Goal: Information Seeking & Learning: Learn about a topic

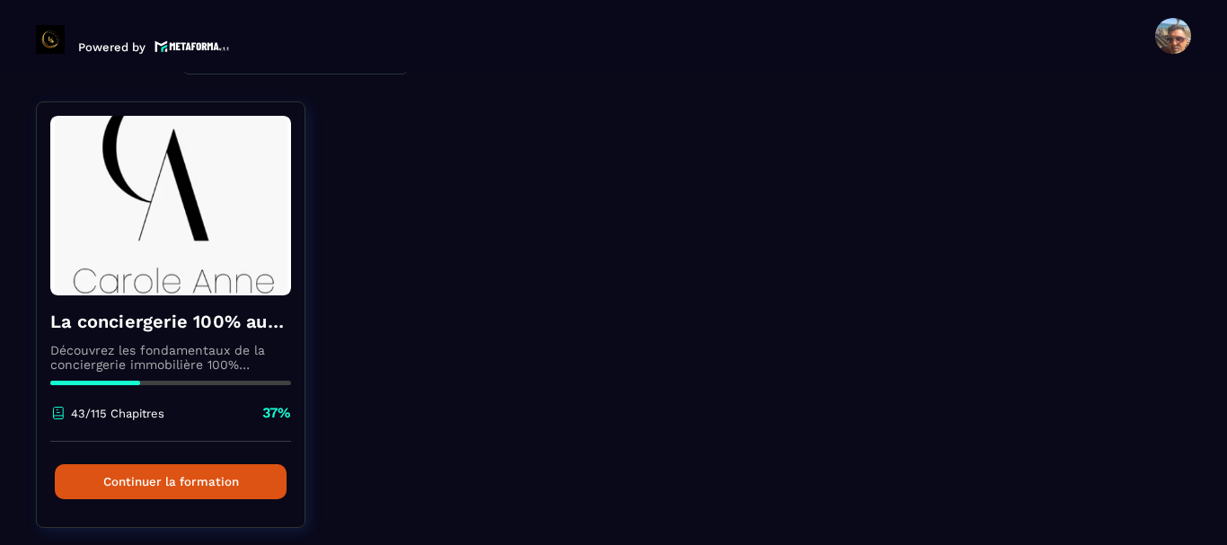
scroll to position [175, 0]
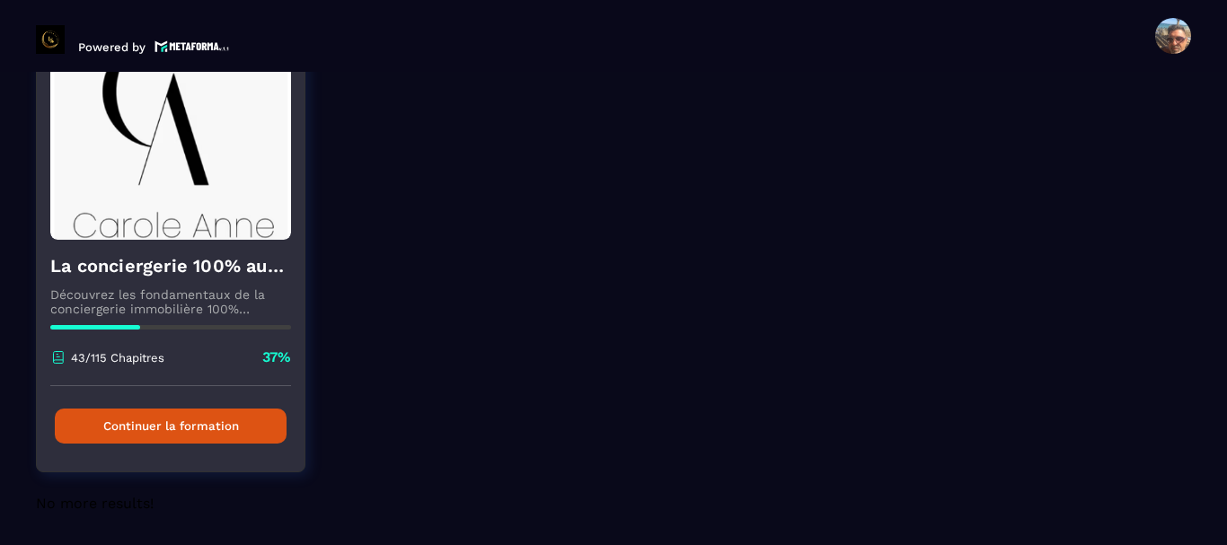
click at [184, 422] on button "Continuer la formation" at bounding box center [171, 426] width 232 height 35
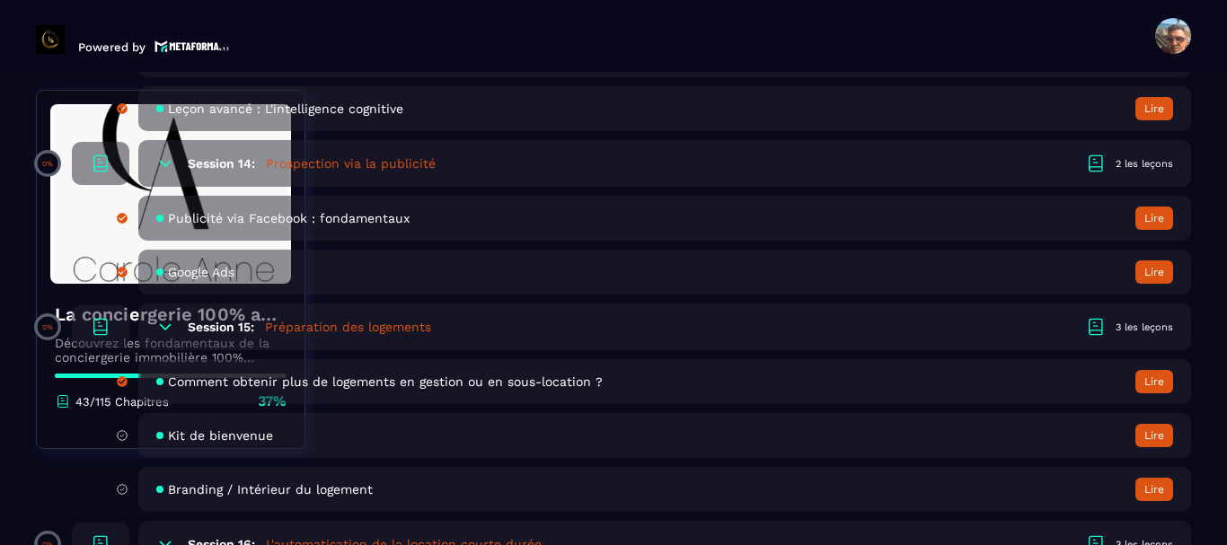
scroll to position [3413, 0]
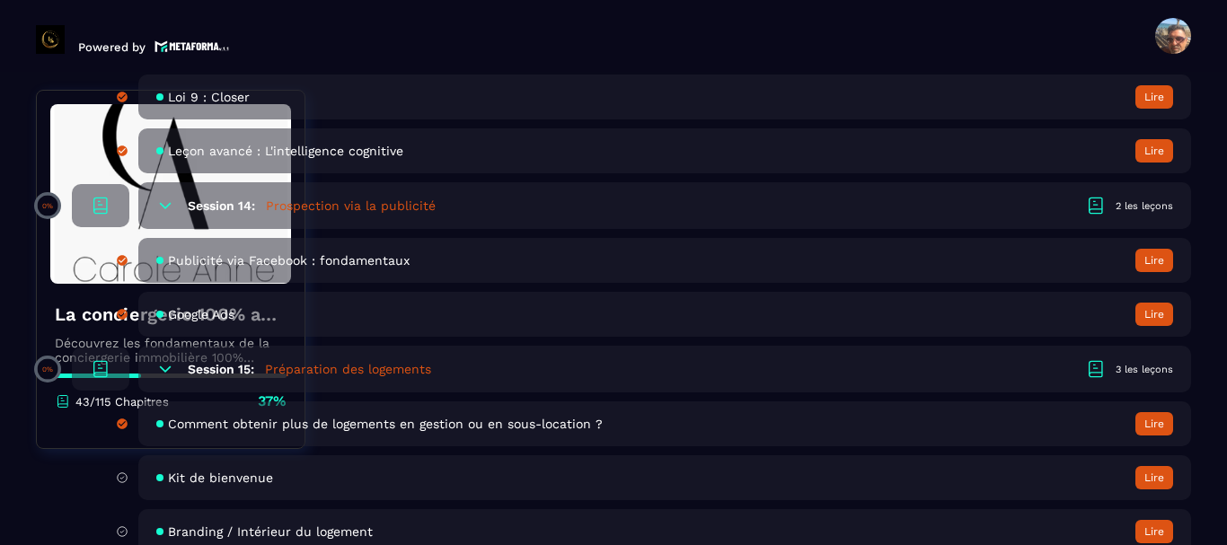
click at [189, 479] on span "Kit de bienvenue" at bounding box center [220, 478] width 105 height 14
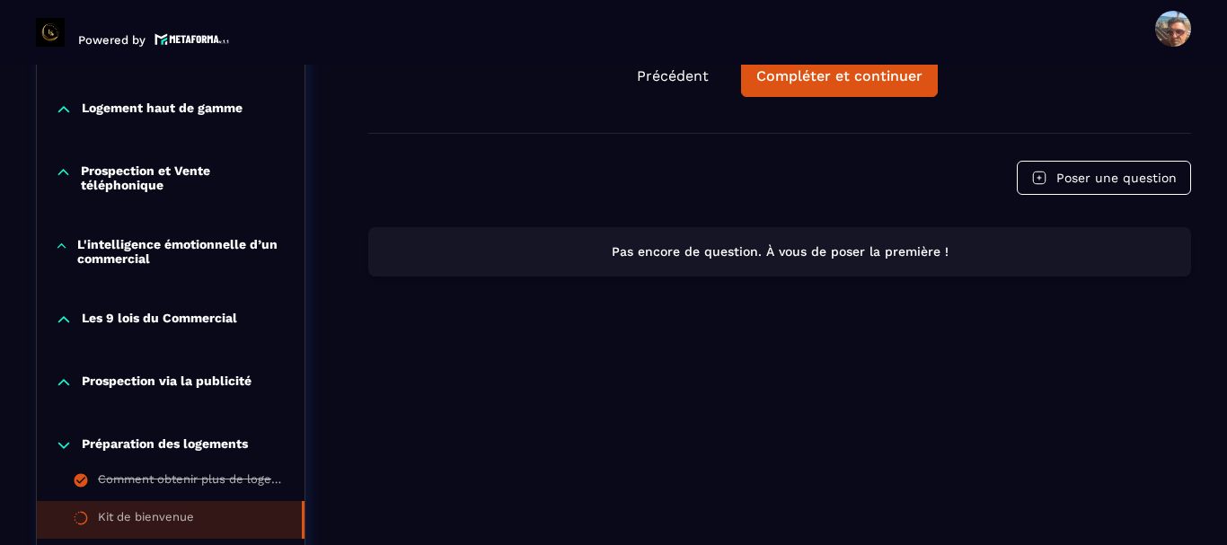
scroll to position [1175, 0]
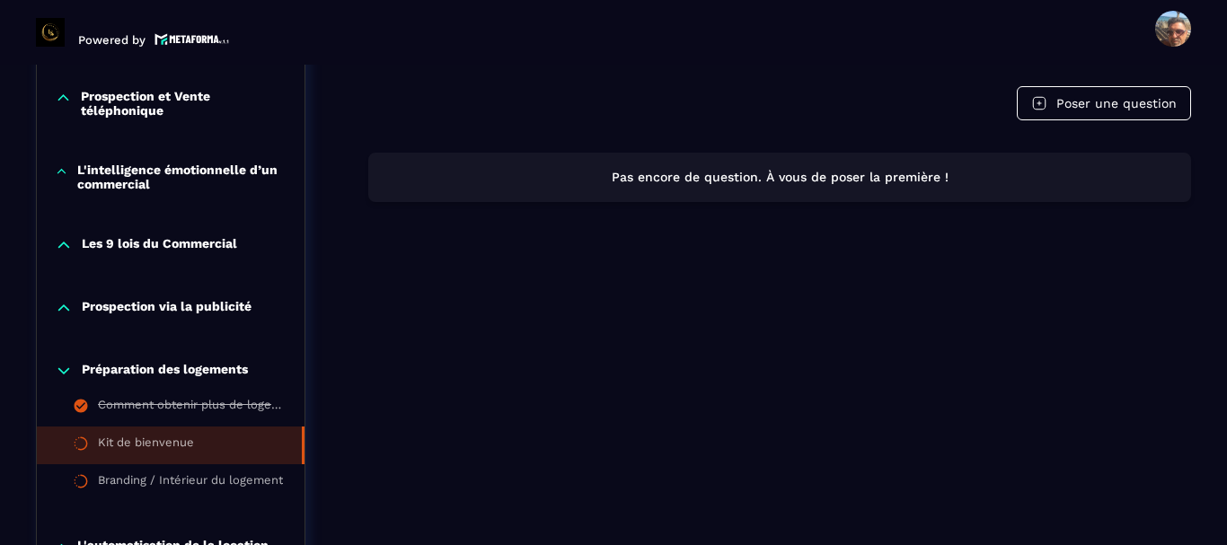
click at [119, 303] on p "Prospection via la publicité" at bounding box center [167, 308] width 170 height 18
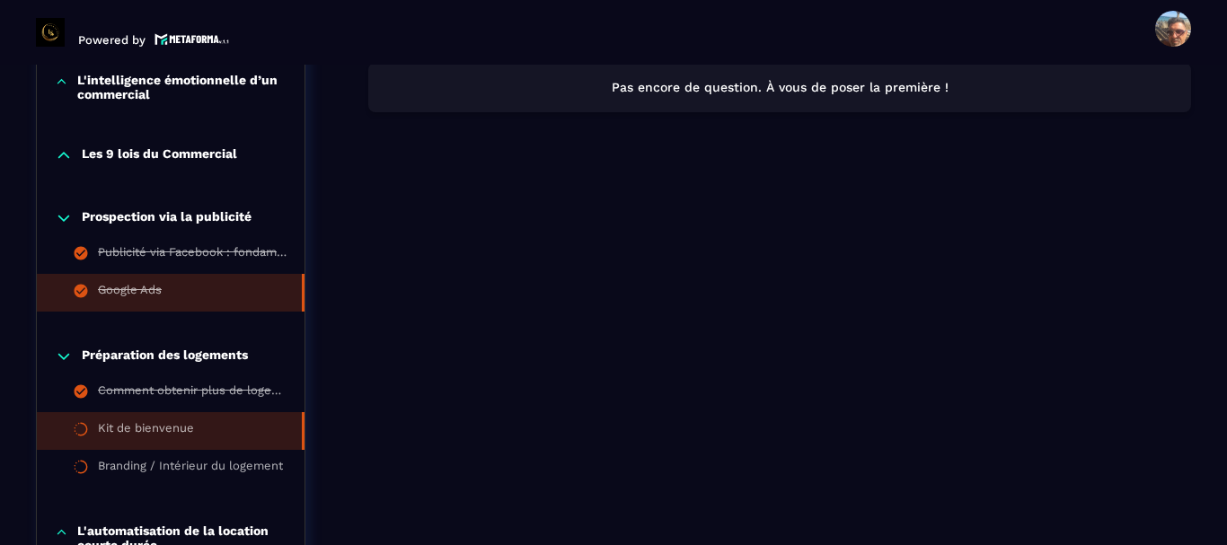
scroll to position [1354, 0]
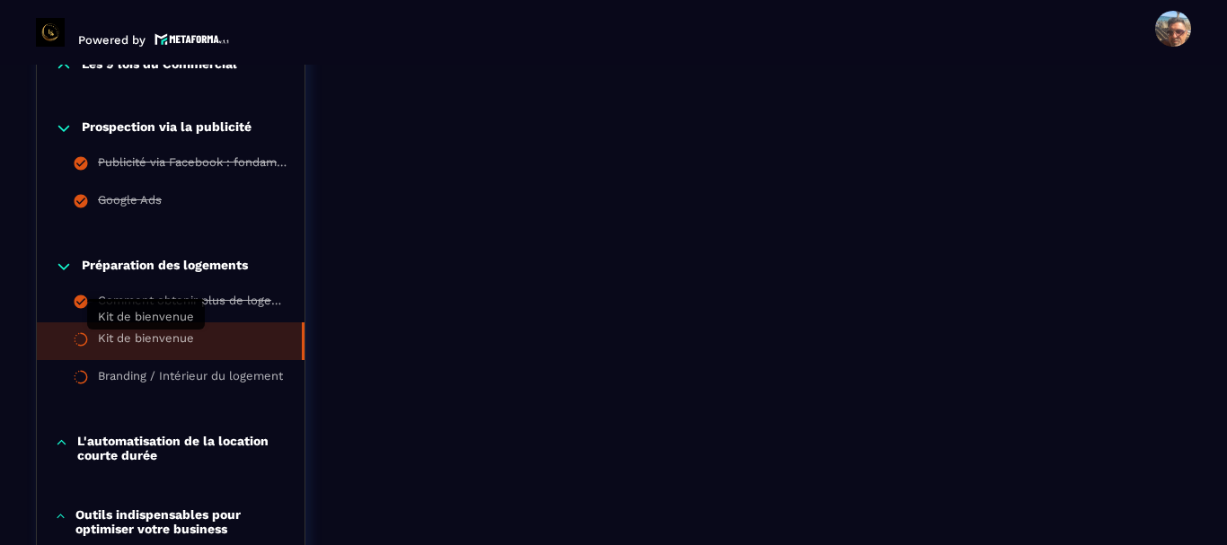
click at [169, 339] on div "Kit de bienvenue" at bounding box center [146, 341] width 96 height 20
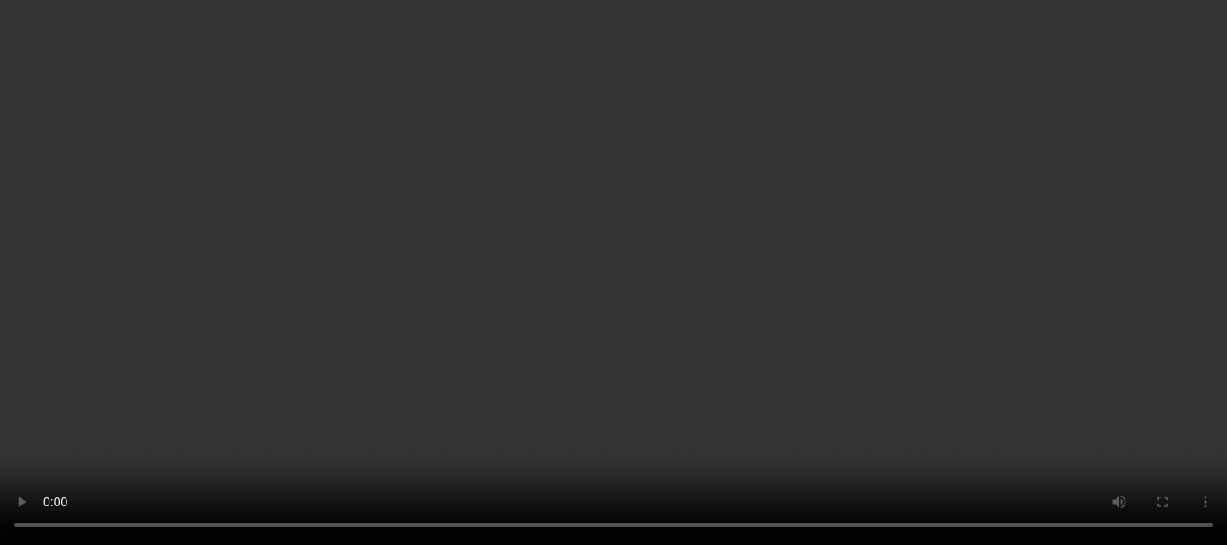
scroll to position [636, 0]
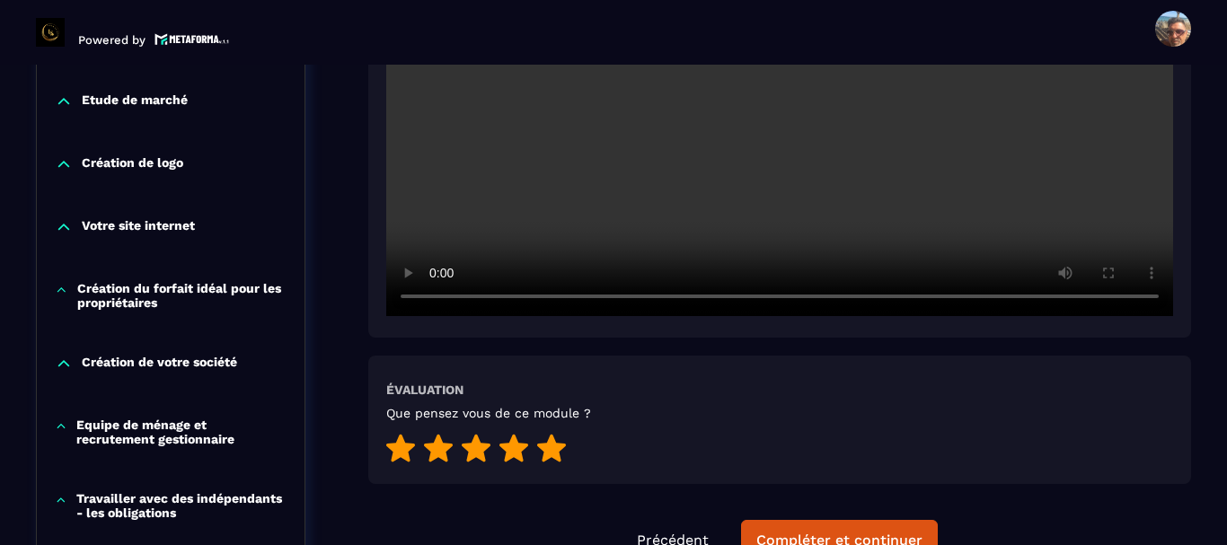
click at [551, 455] on icon at bounding box center [551, 449] width 29 height 28
click at [777, 527] on button "Compléter et continuer" at bounding box center [839, 540] width 197 height 41
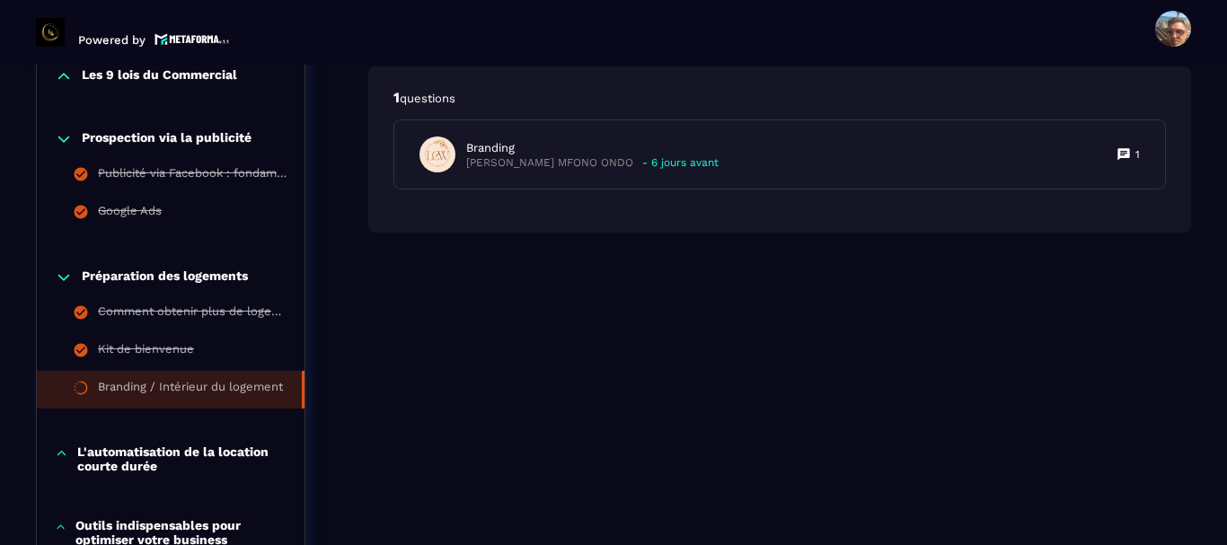
scroll to position [1347, 0]
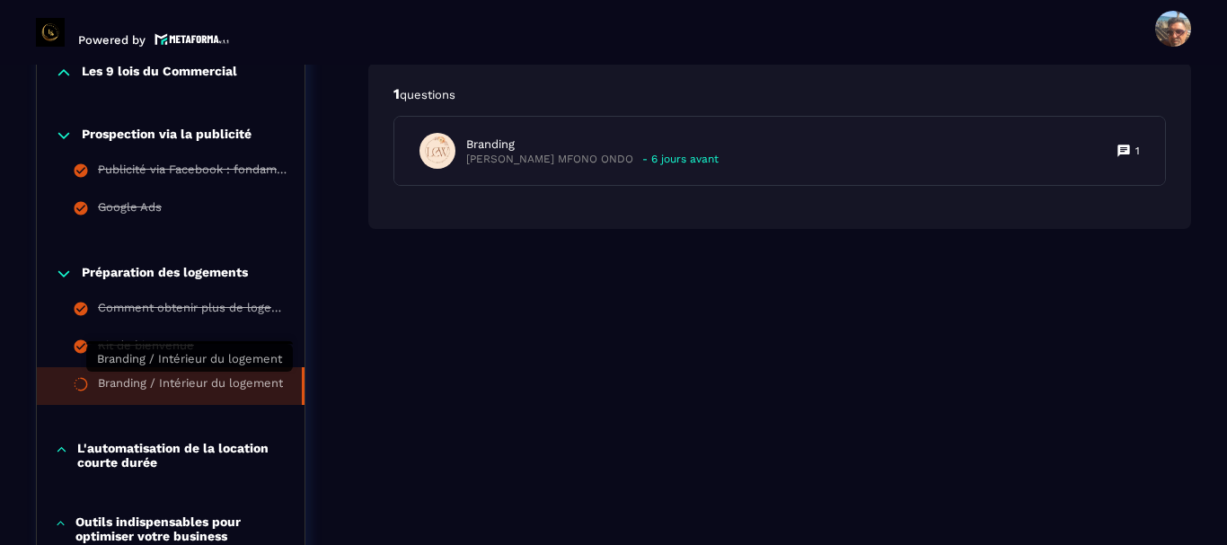
click at [223, 383] on div "Branding / Intérieur du logement" at bounding box center [190, 386] width 185 height 20
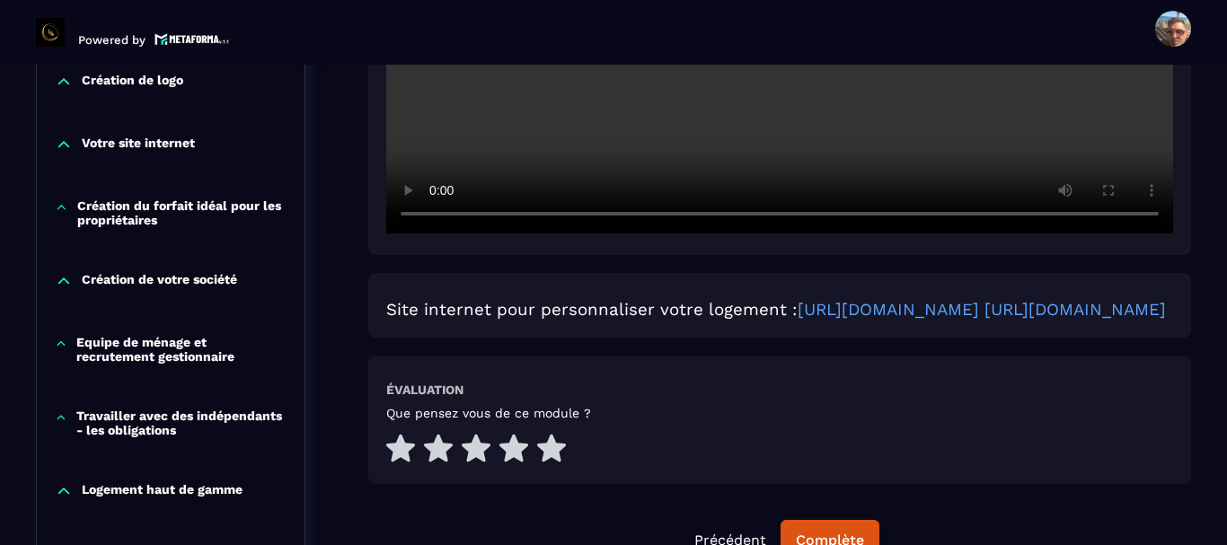
scroll to position [808, 0]
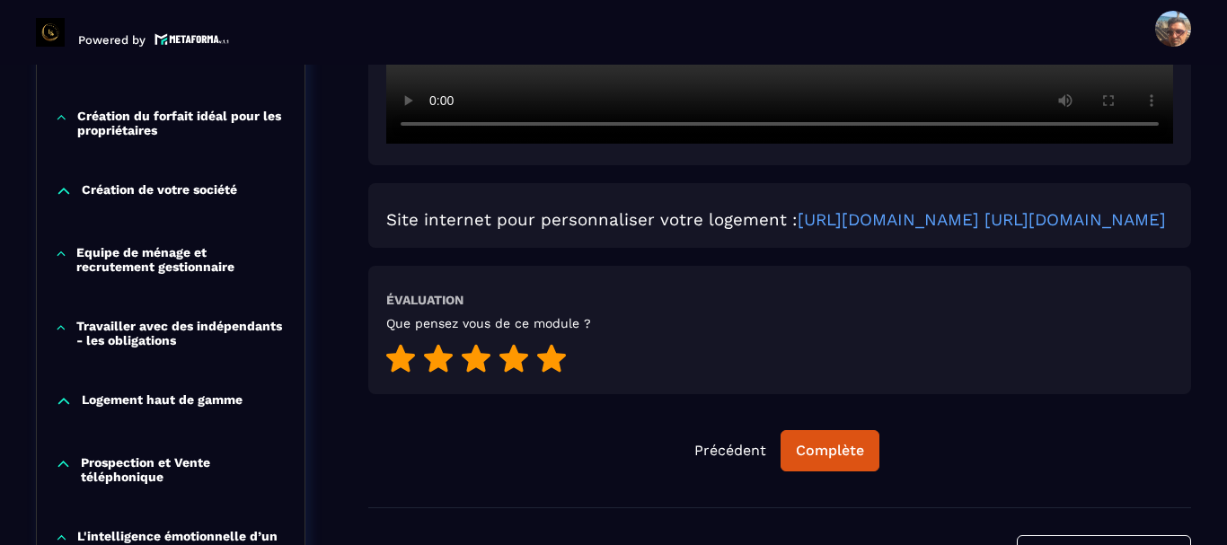
click at [551, 373] on icon at bounding box center [551, 359] width 29 height 28
click at [825, 460] on div "Complète" at bounding box center [830, 451] width 68 height 18
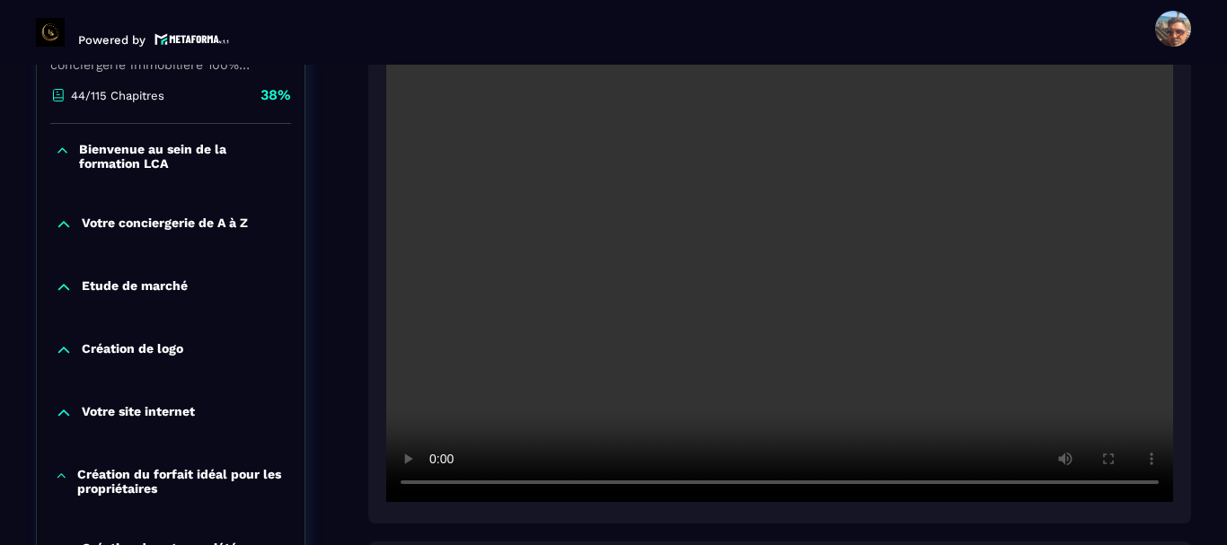
scroll to position [449, 0]
click at [144, 158] on p "Bienvenue au sein de la formation LCA" at bounding box center [182, 157] width 207 height 29
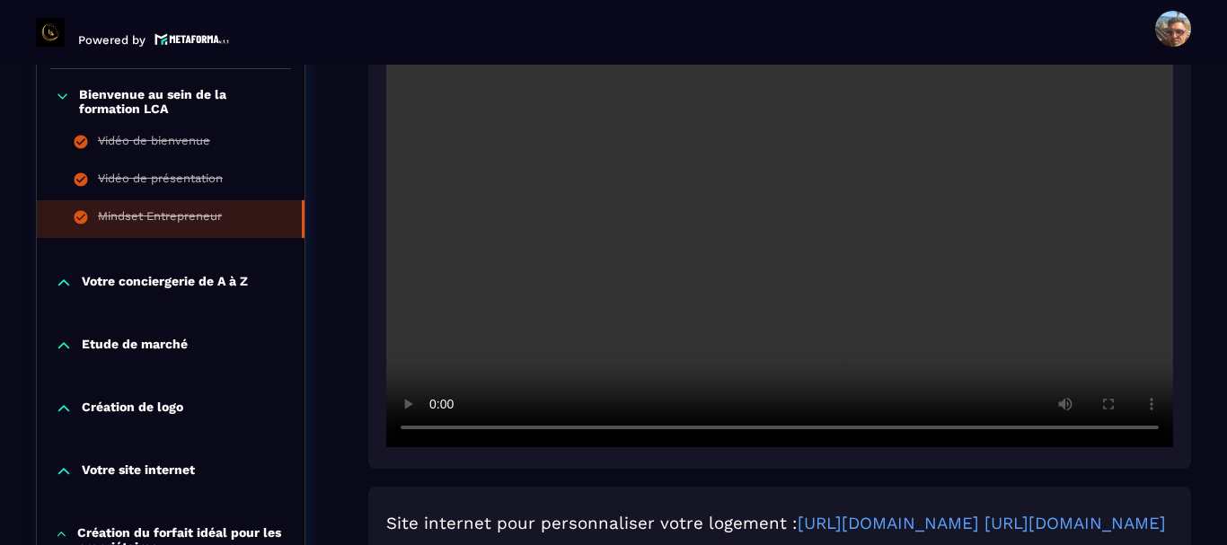
scroll to position [539, 0]
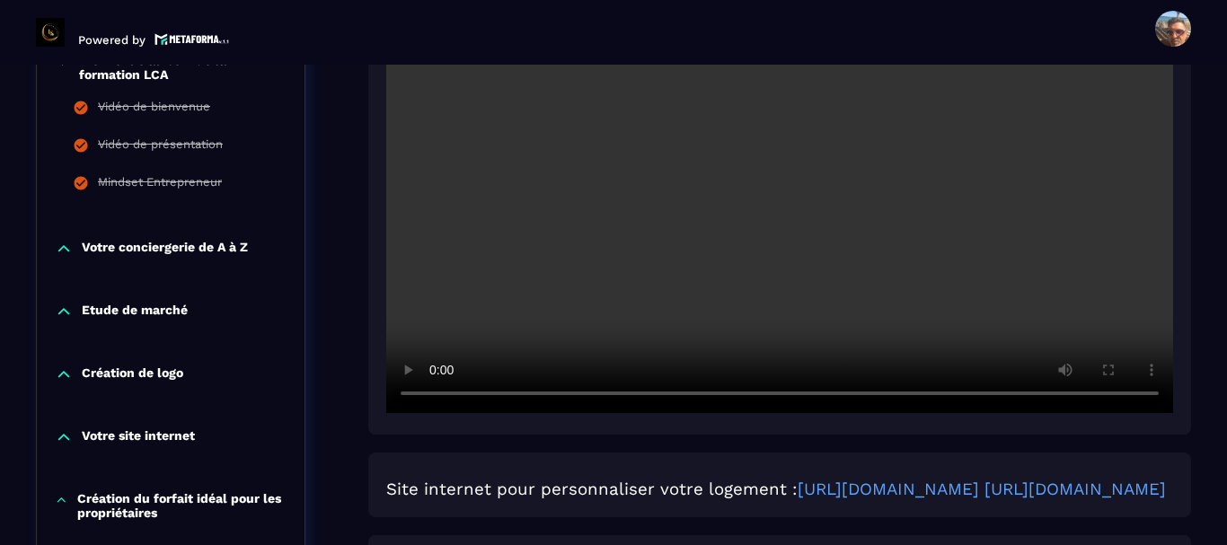
click at [224, 244] on p "Votre conciergerie de A à Z" at bounding box center [165, 249] width 166 height 18
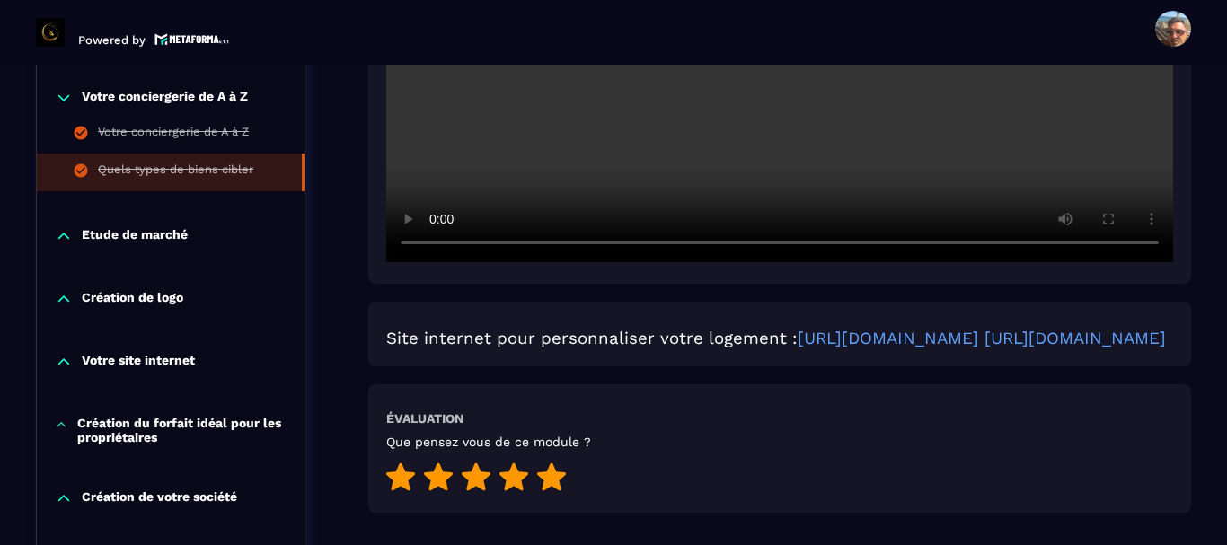
scroll to position [718, 0]
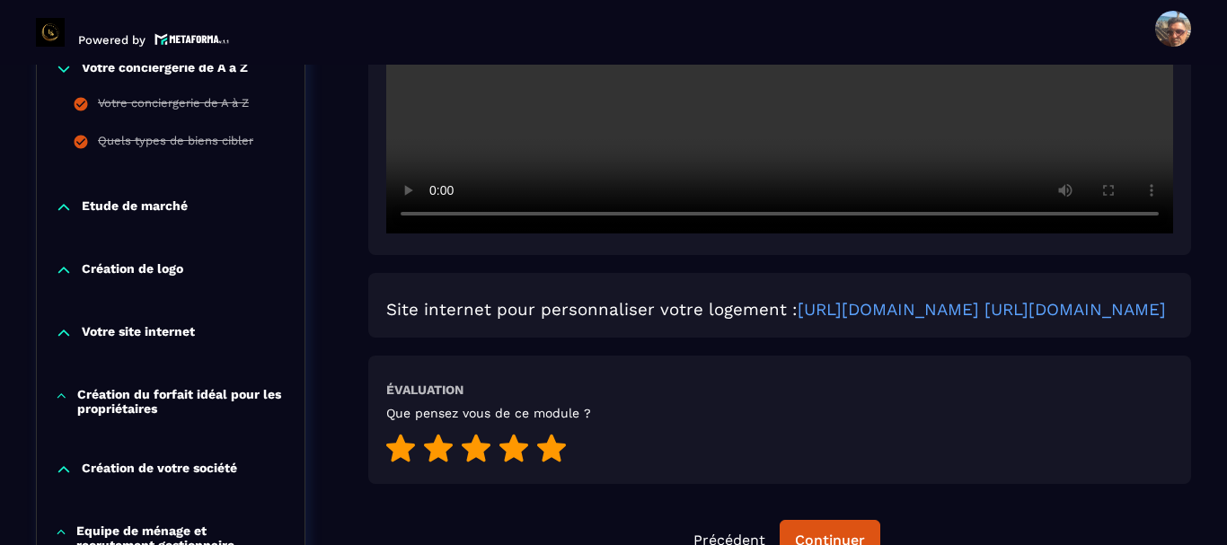
click at [163, 210] on p "Etude de marché" at bounding box center [135, 207] width 106 height 18
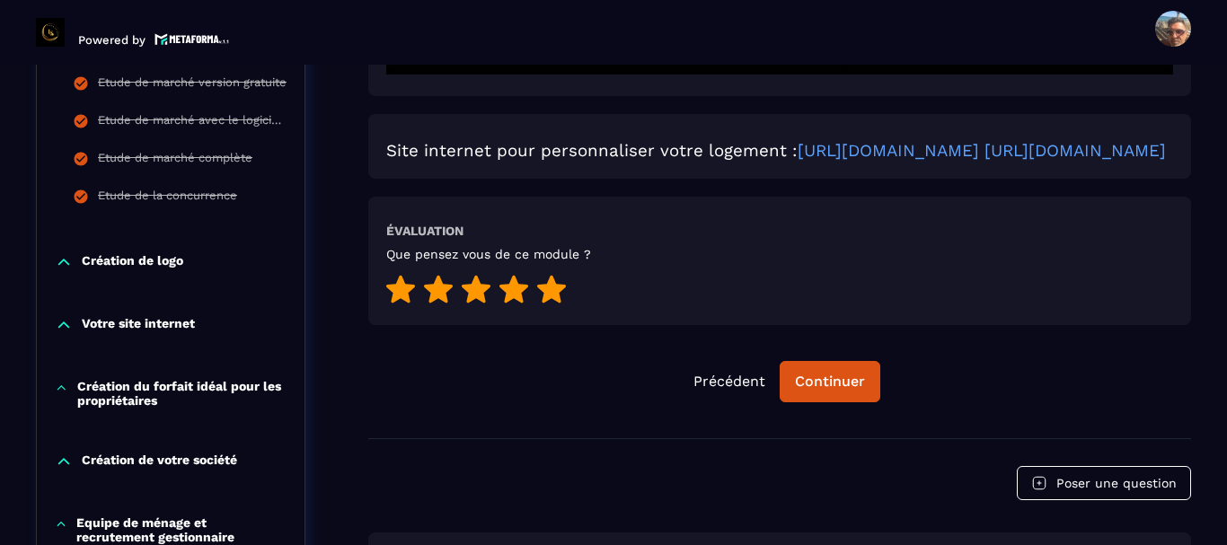
scroll to position [898, 0]
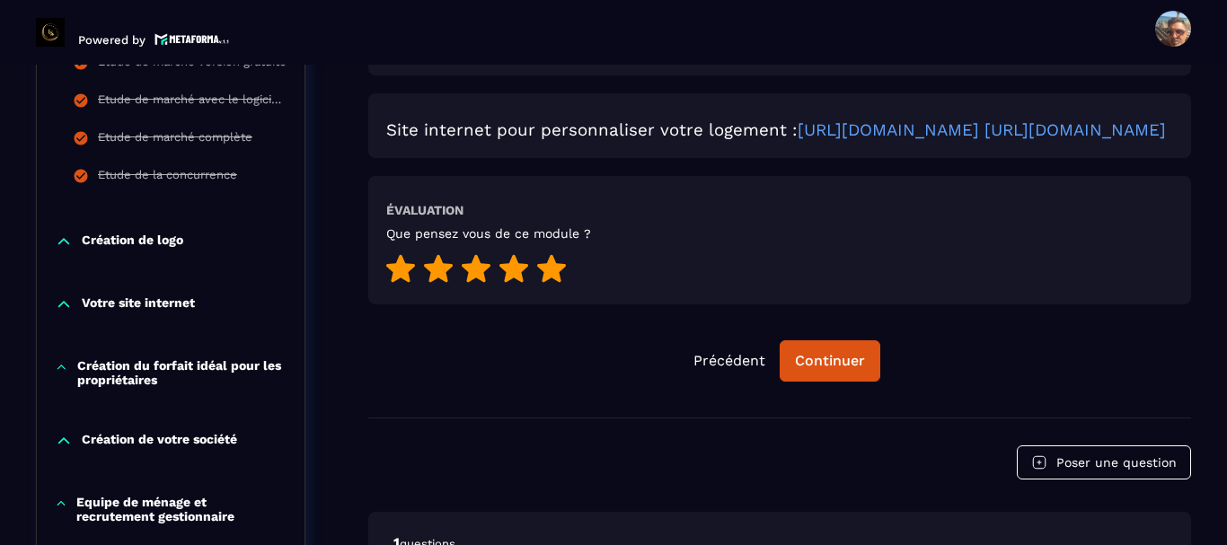
click at [166, 238] on p "Création de logo" at bounding box center [132, 242] width 101 height 18
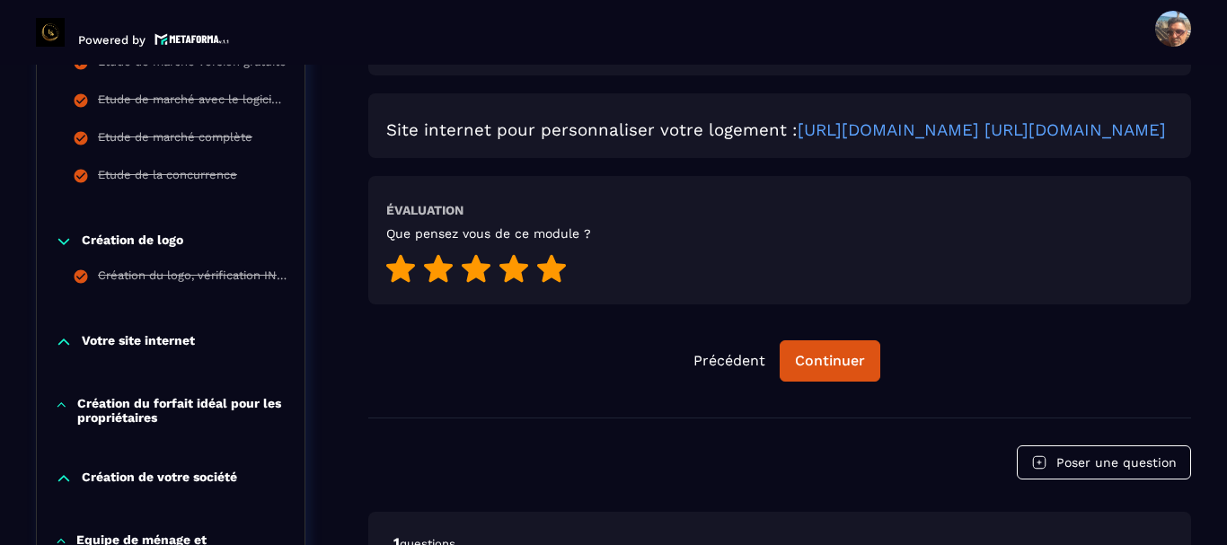
click at [163, 343] on p "Votre site internet" at bounding box center [138, 342] width 113 height 18
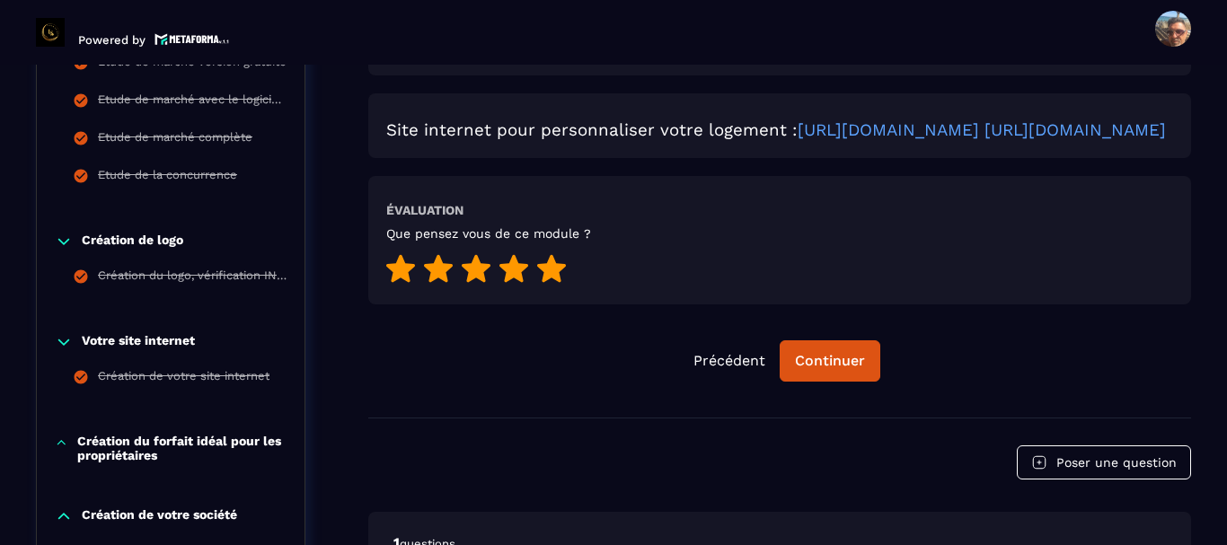
click at [173, 442] on p "Création du forfait idéal pour les propriétaires" at bounding box center [181, 448] width 209 height 29
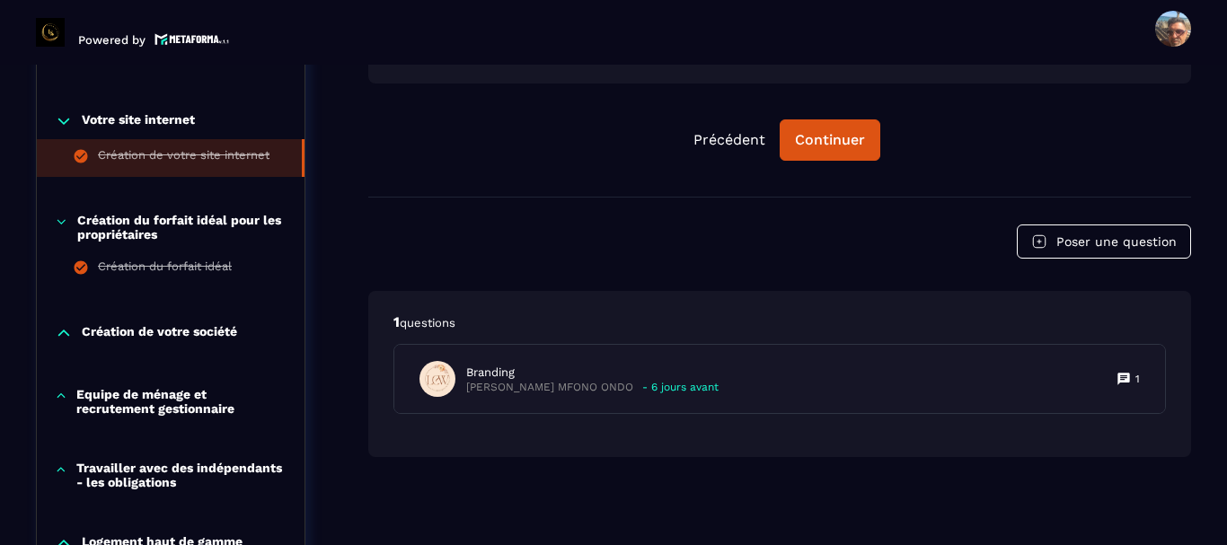
scroll to position [1168, 0]
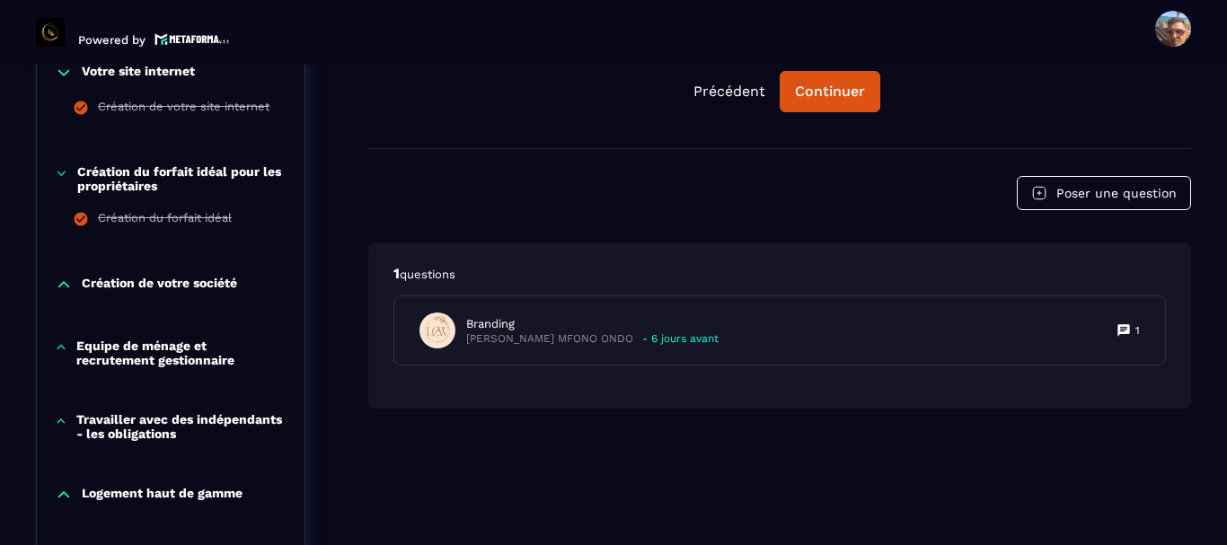
click at [171, 285] on p "Création de votre société" at bounding box center [159, 285] width 155 height 18
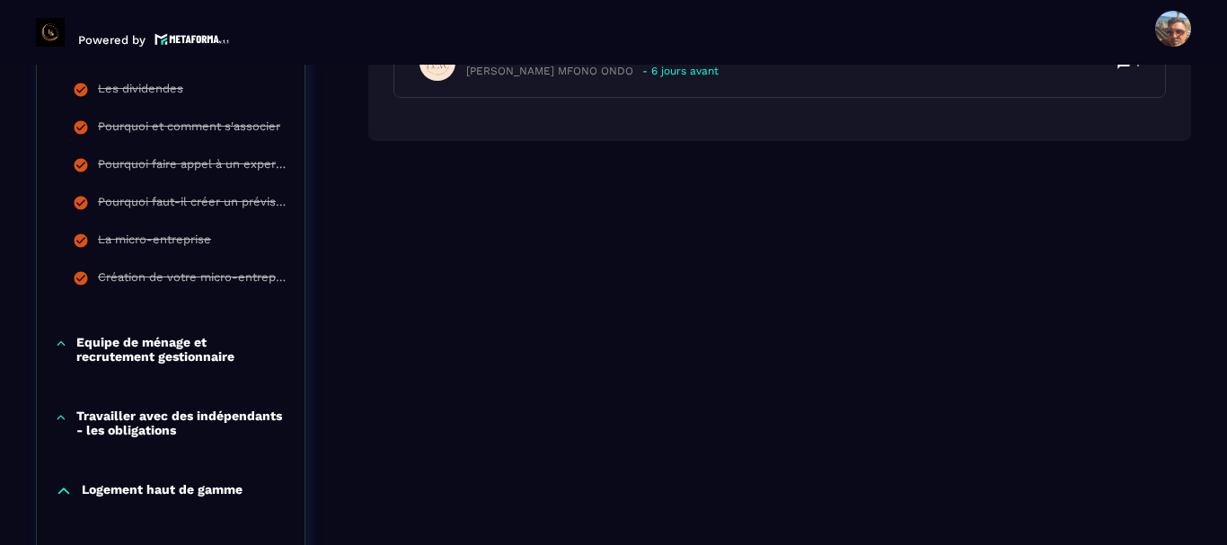
scroll to position [1437, 0]
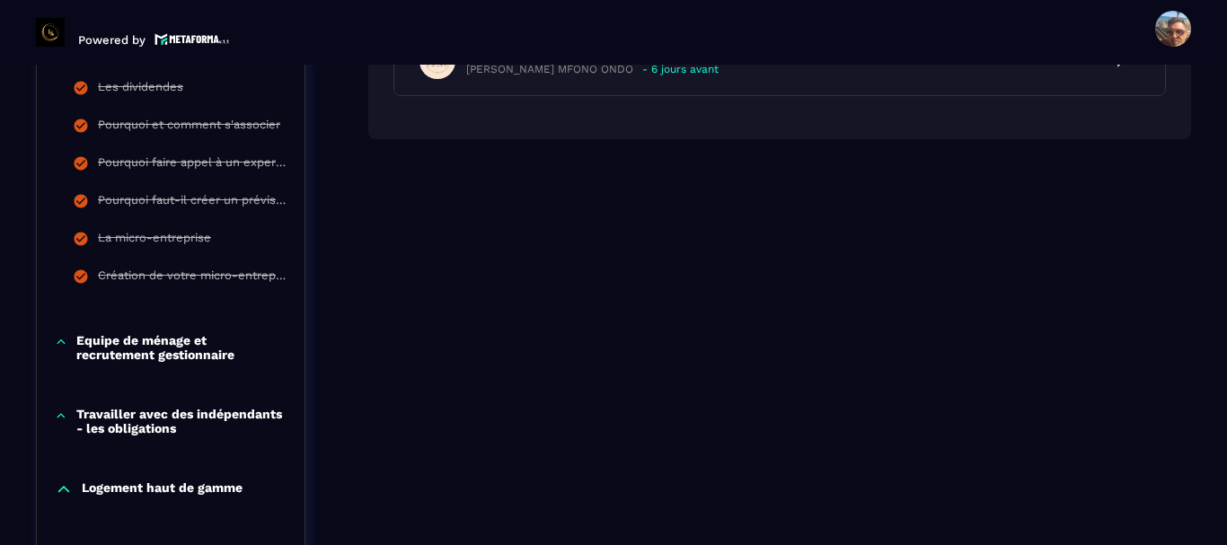
click at [187, 350] on p "Equipe de ménage et recrutement gestionnaire" at bounding box center [181, 347] width 210 height 29
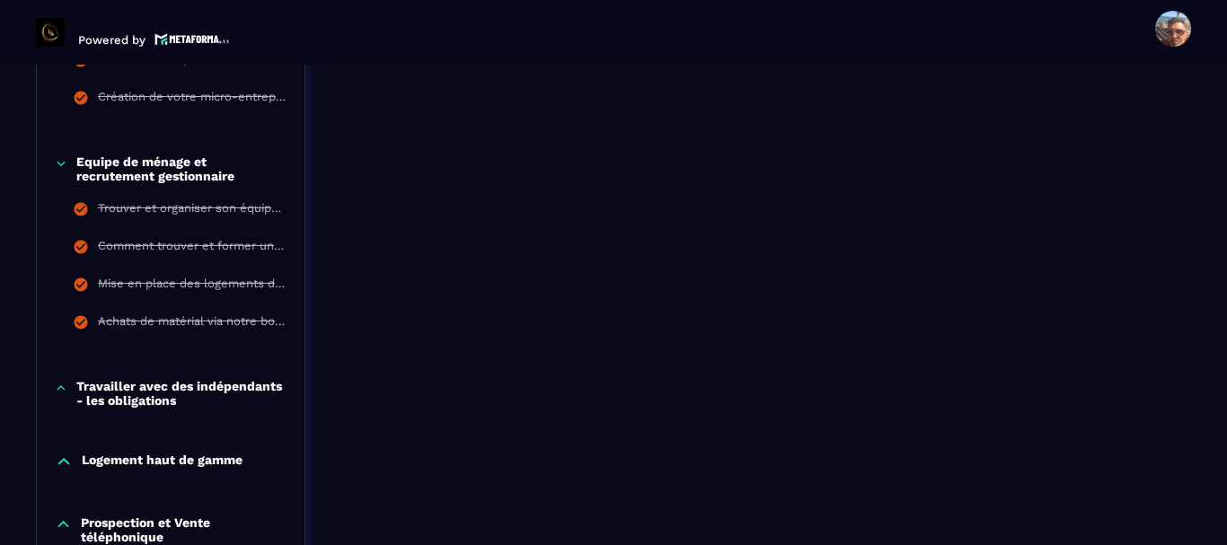
scroll to position [1617, 0]
click at [249, 384] on p "Travailler avec des indépendants - les obligations" at bounding box center [181, 392] width 210 height 29
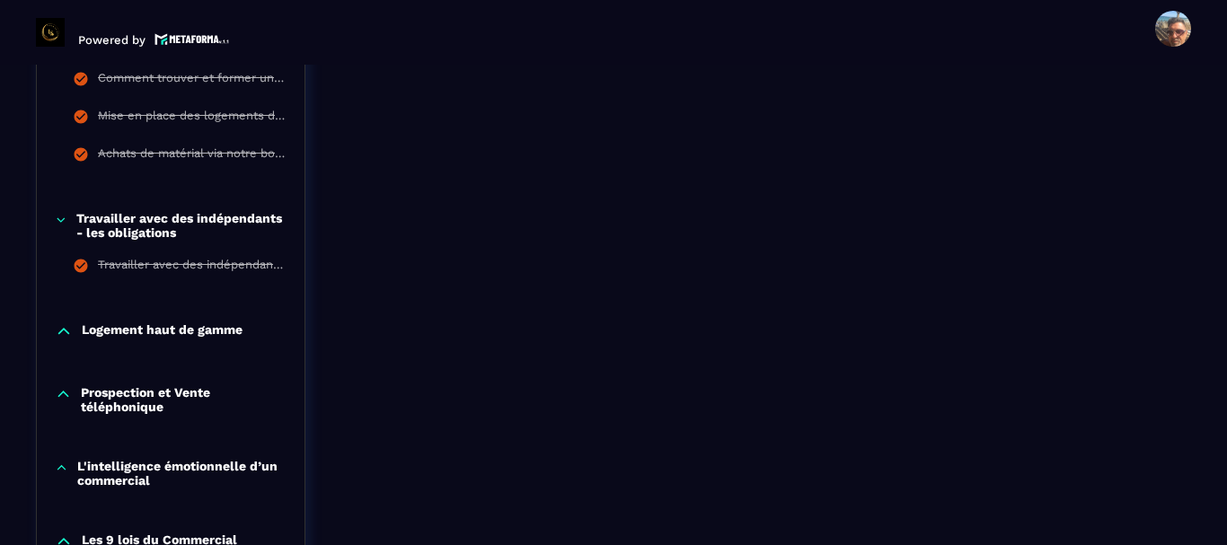
scroll to position [1796, 0]
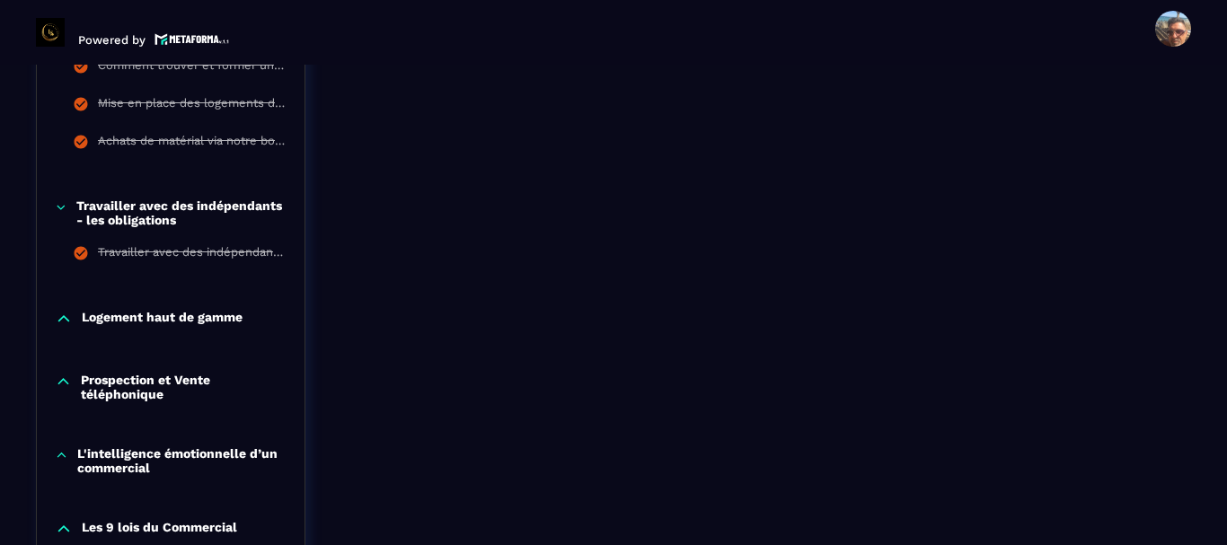
click at [175, 316] on p "Logement haut de gamme" at bounding box center [162, 319] width 161 height 18
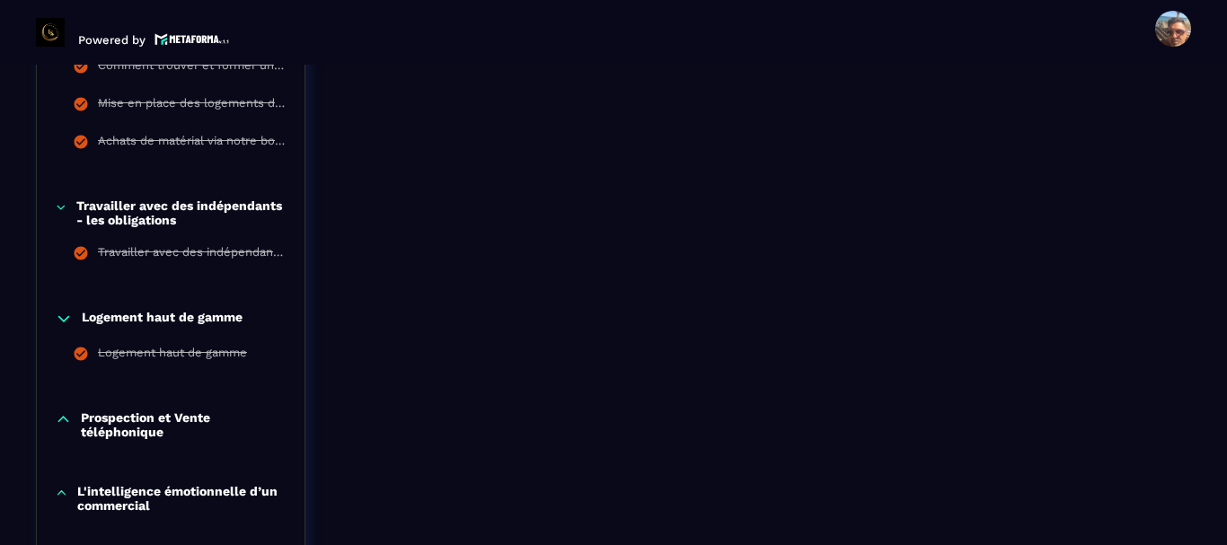
click at [154, 424] on p "Prospection et Vente téléphonique" at bounding box center [184, 424] width 206 height 29
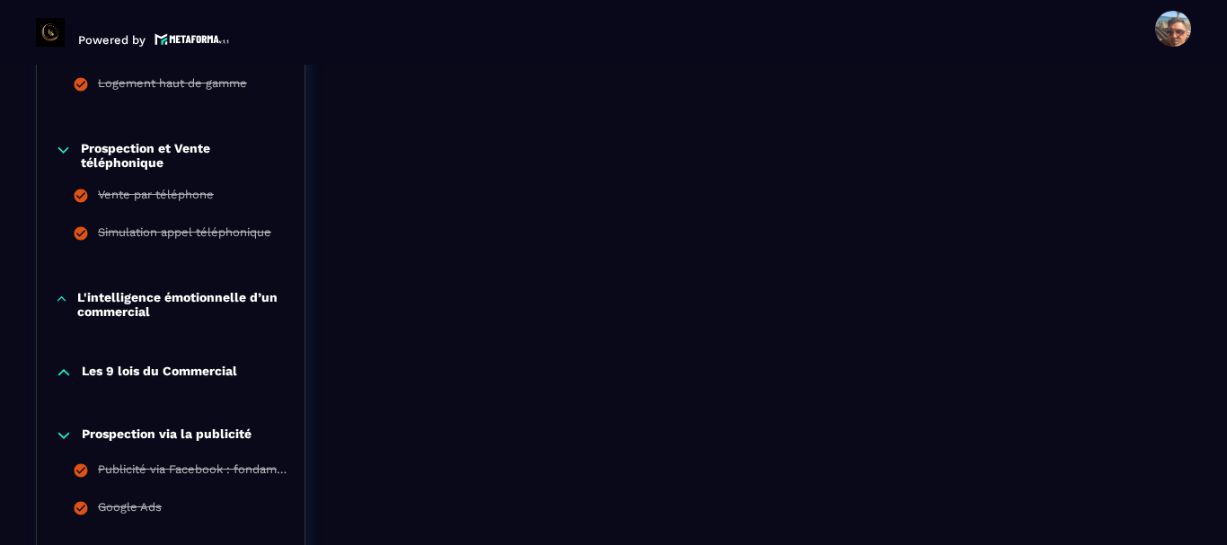
scroll to position [2155, 0]
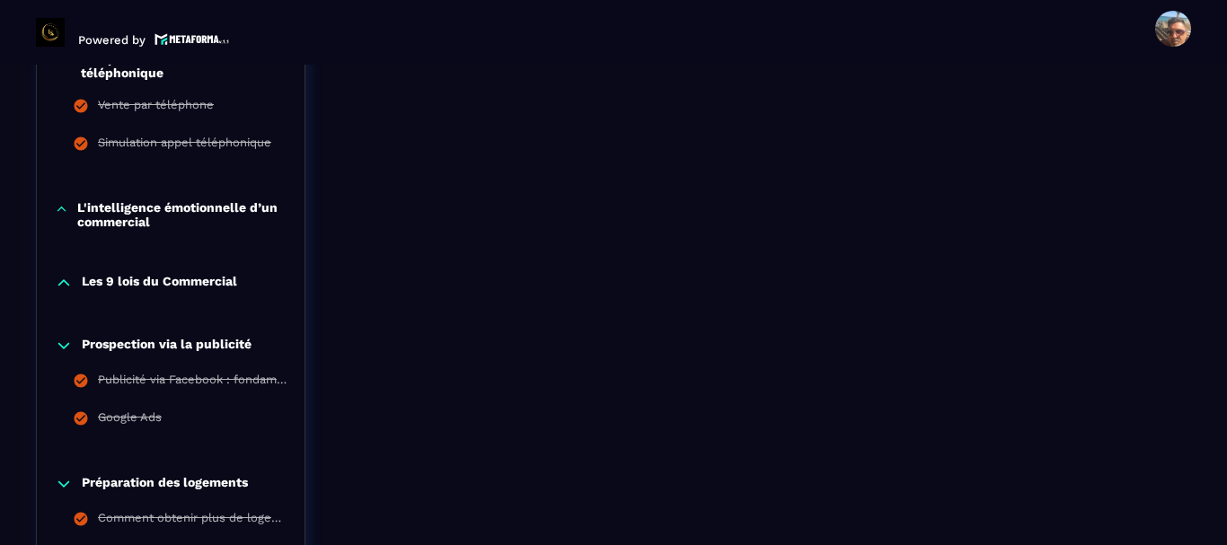
click at [163, 213] on p "L'intelligence émotionnelle d’un commercial" at bounding box center [181, 214] width 209 height 29
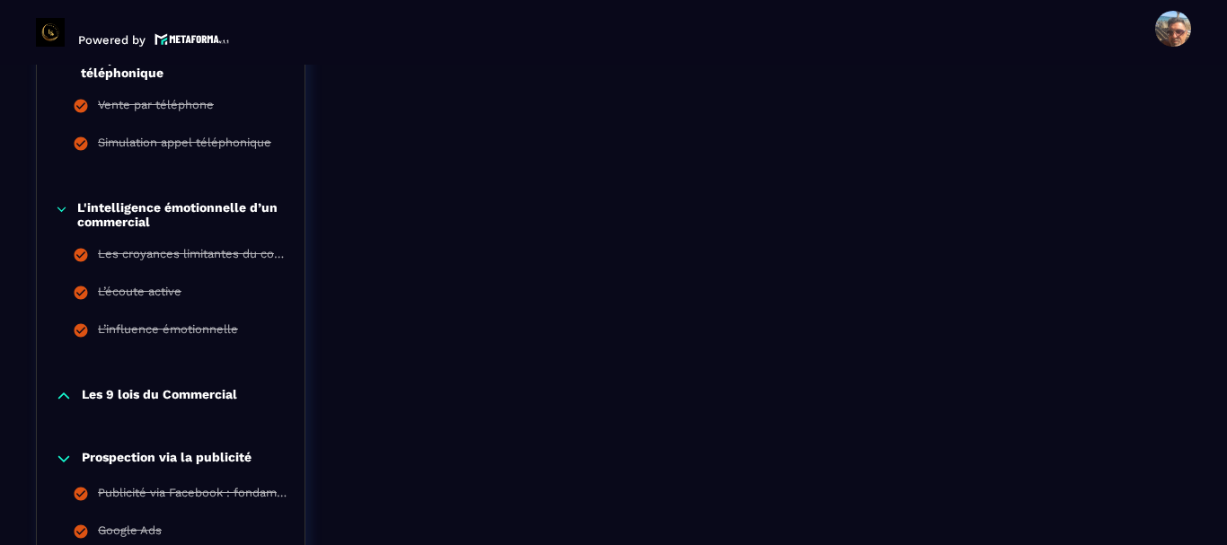
click at [216, 400] on p "Les 9 lois du Commercial" at bounding box center [159, 396] width 155 height 18
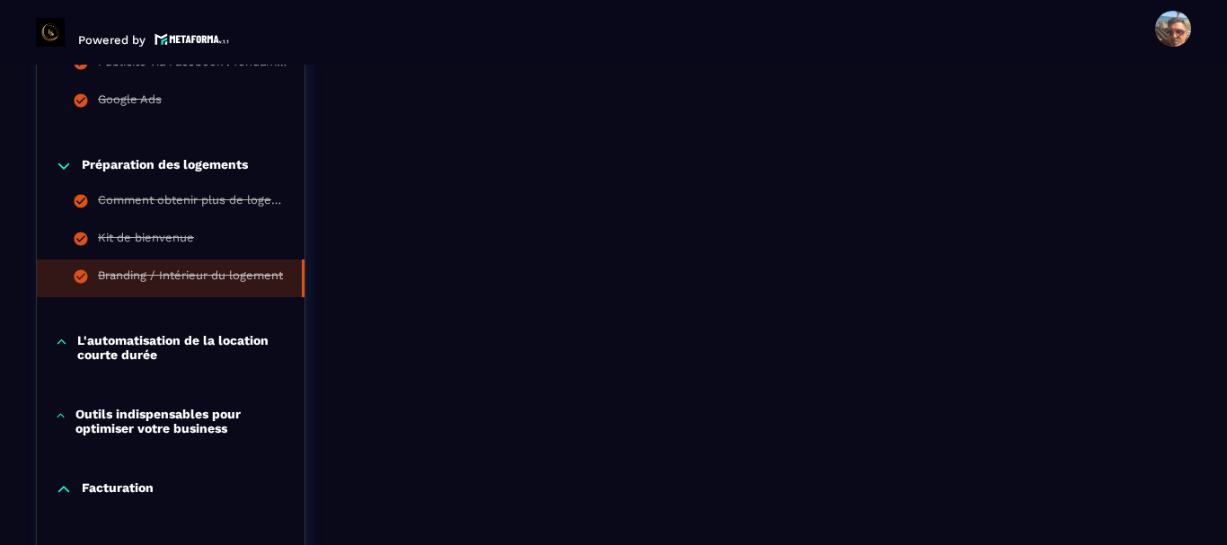
scroll to position [3054, 0]
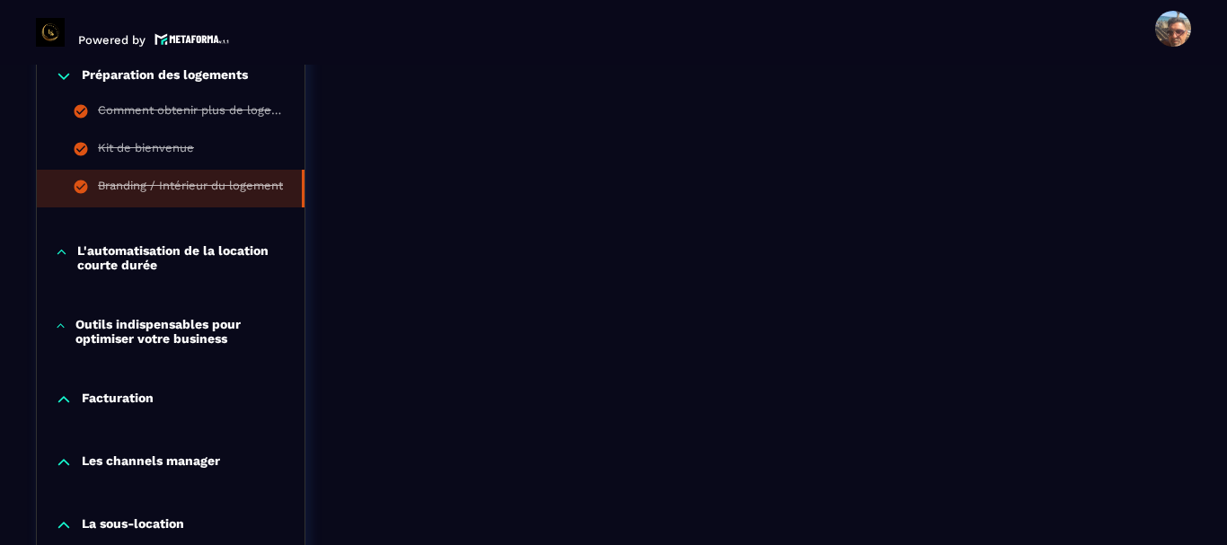
click at [177, 249] on p "L'automatisation de la location courte durée" at bounding box center [181, 257] width 209 height 29
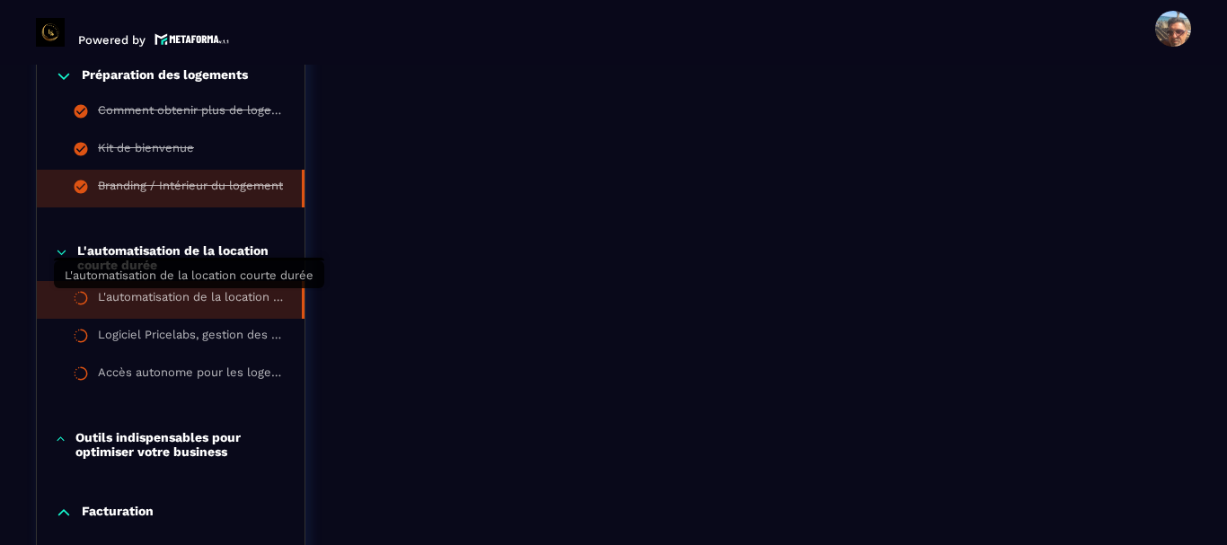
click at [181, 295] on div "L'automatisation de la location courte durée" at bounding box center [191, 300] width 186 height 20
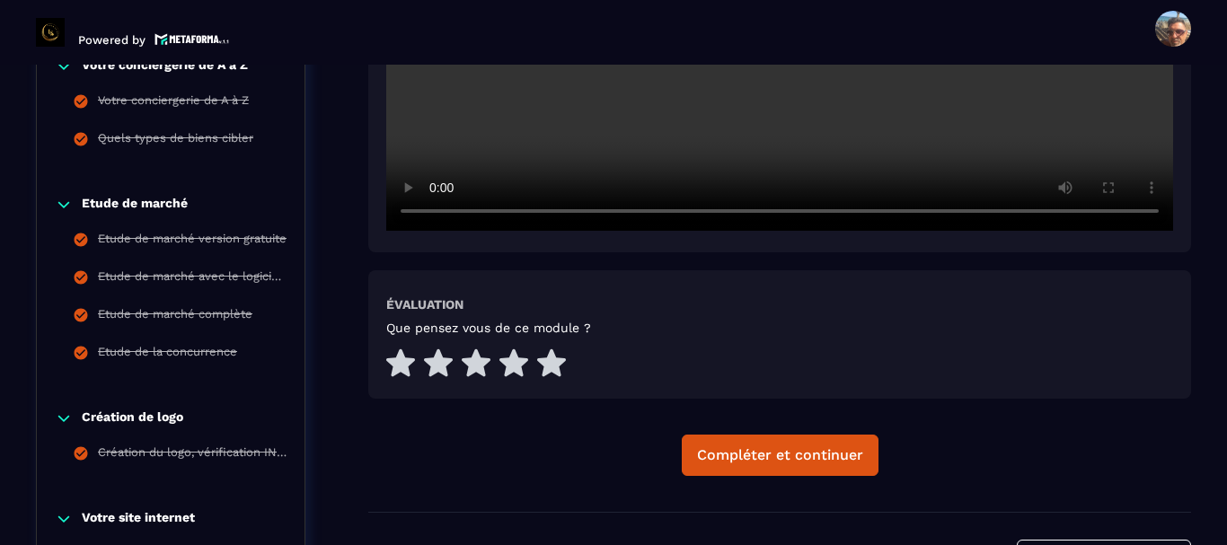
scroll to position [726, 0]
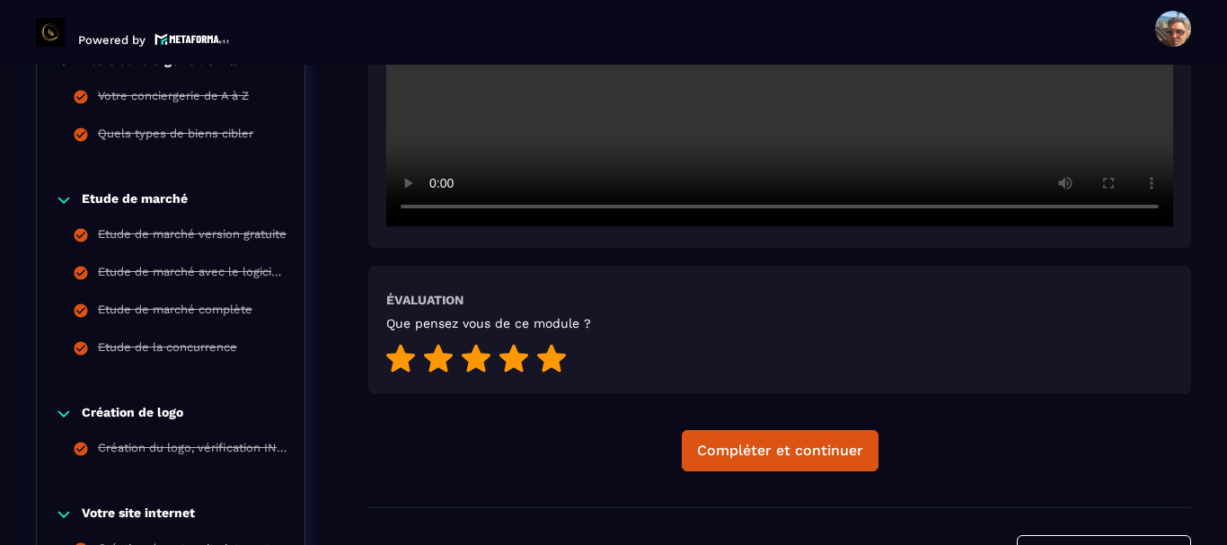
click at [556, 368] on icon at bounding box center [551, 359] width 29 height 28
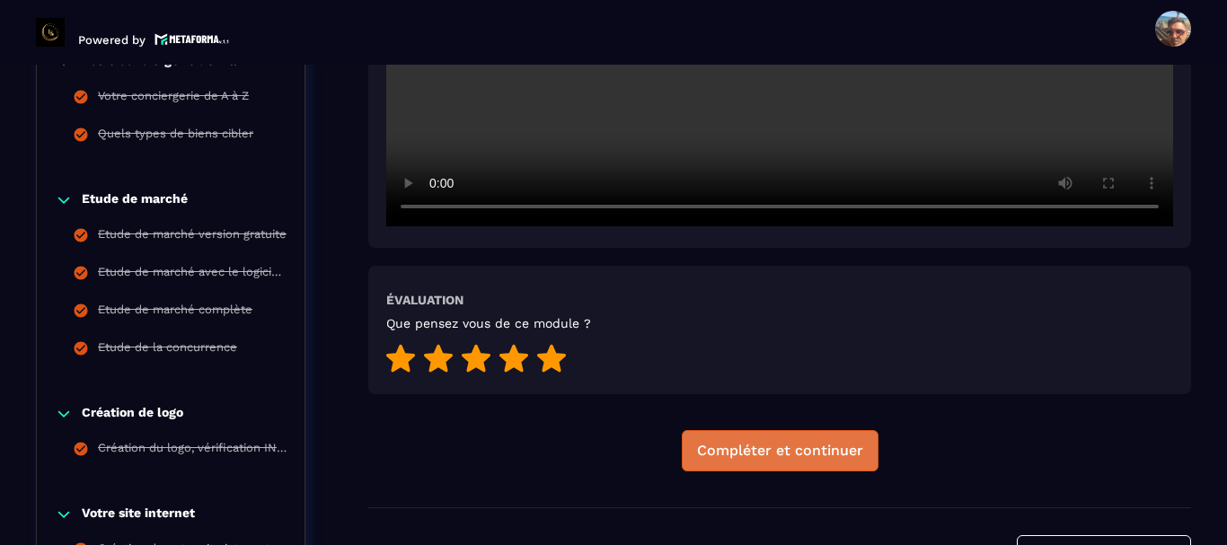
click at [747, 458] on div "Compléter et continuer" at bounding box center [780, 451] width 166 height 18
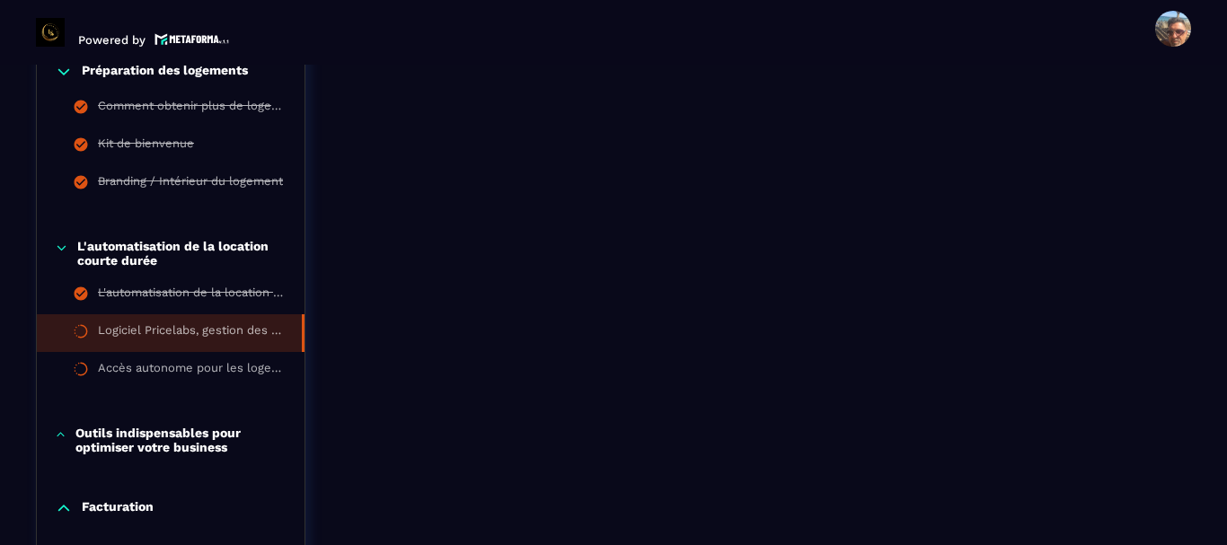
scroll to position [3061, 0]
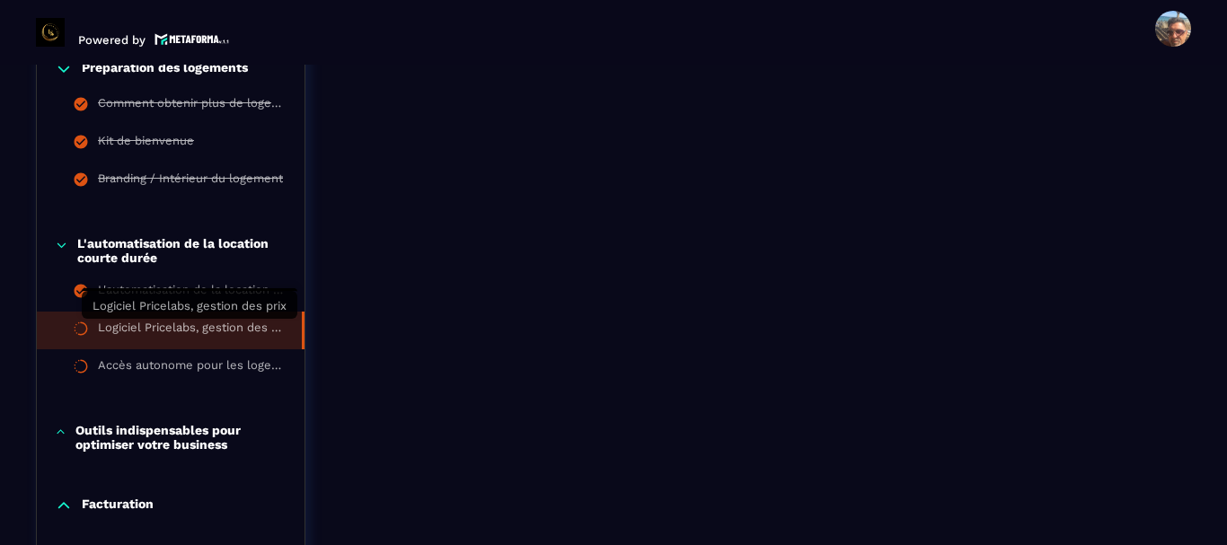
click at [186, 334] on div "Logiciel Pricelabs, gestion des prix" at bounding box center [191, 331] width 186 height 20
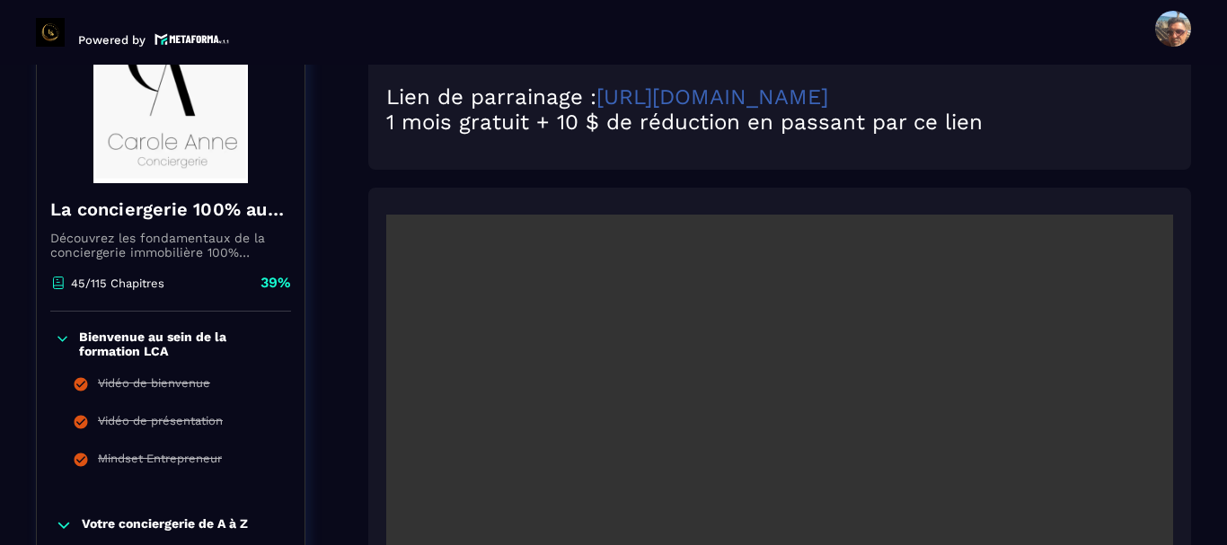
scroll to position [277, 0]
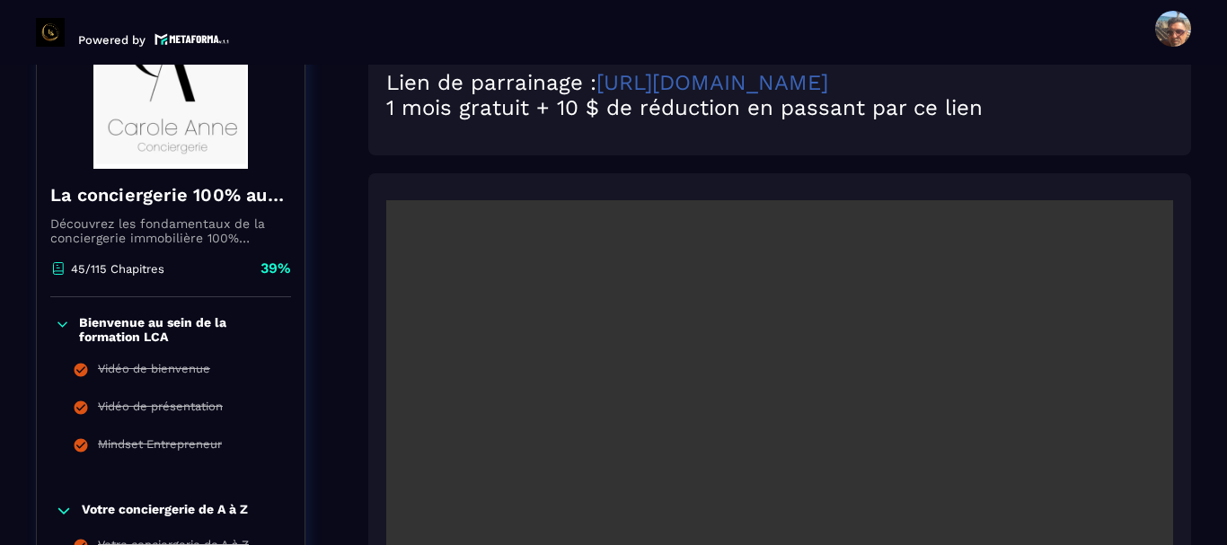
click at [745, 82] on link "[URL][DOMAIN_NAME]" at bounding box center [712, 82] width 232 height 25
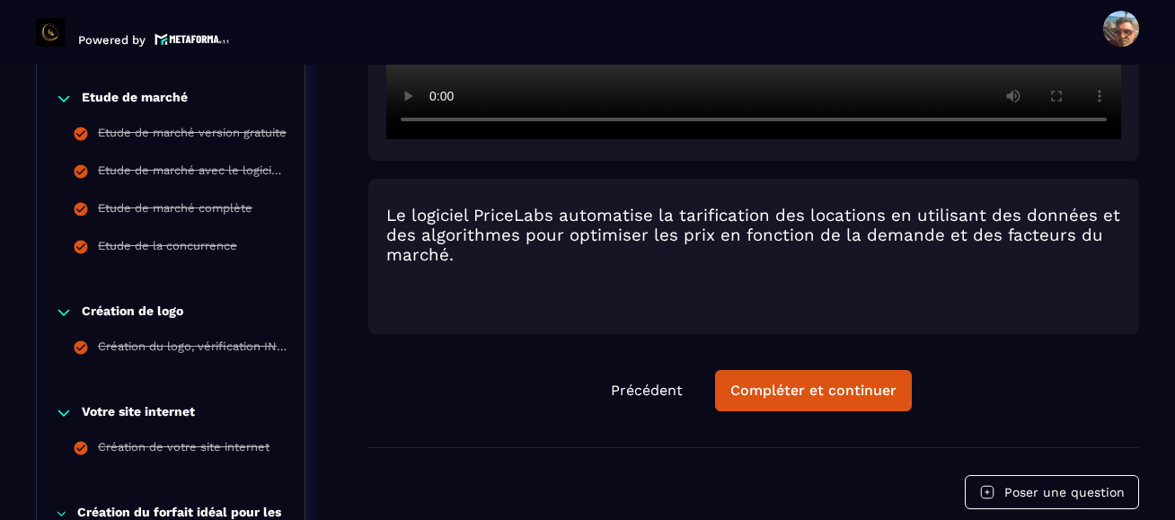
scroll to position [841, 0]
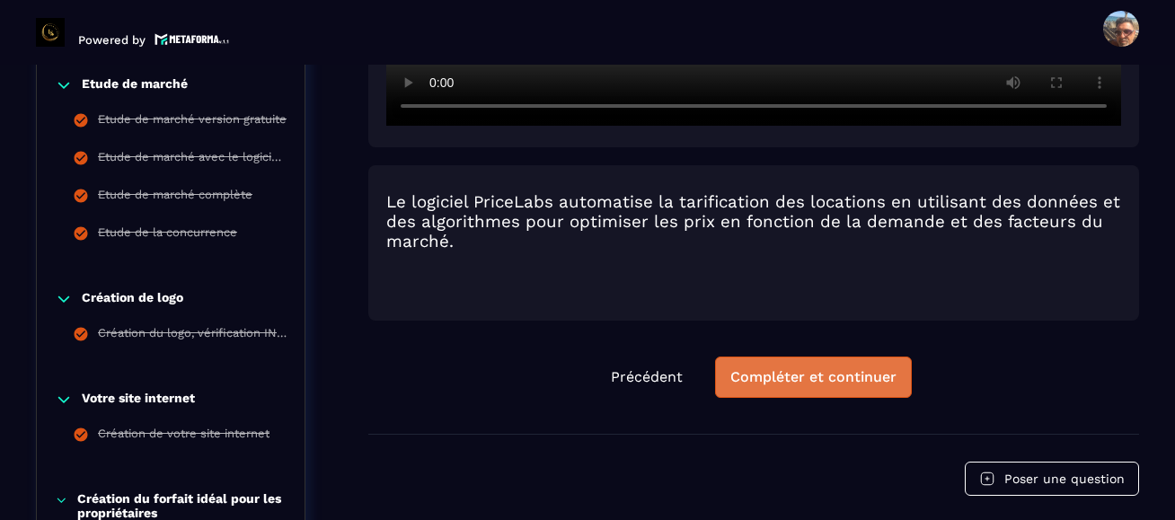
click at [842, 398] on button "Compléter et continuer" at bounding box center [813, 377] width 197 height 41
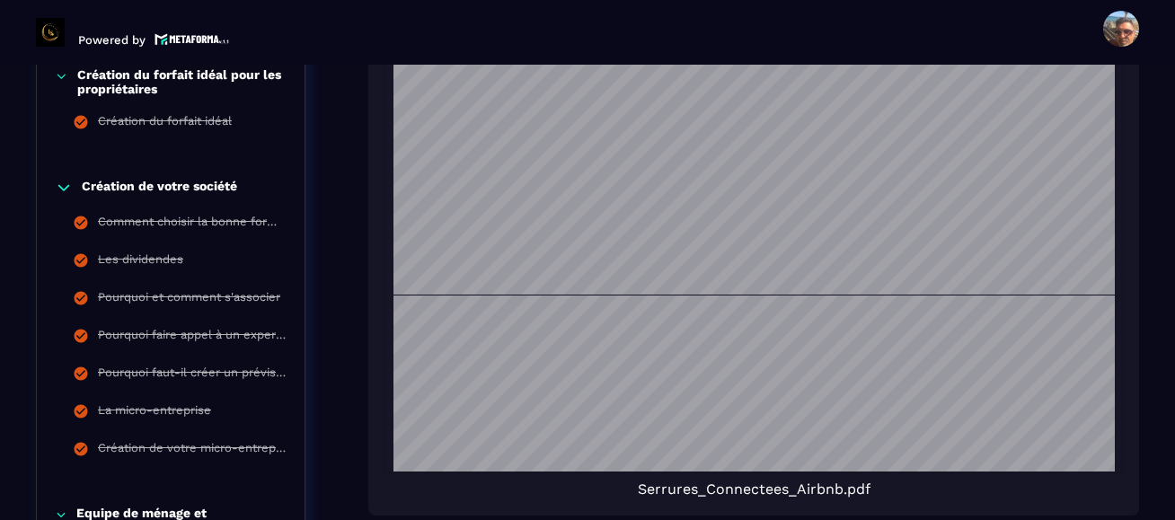
scroll to position [1175, 0]
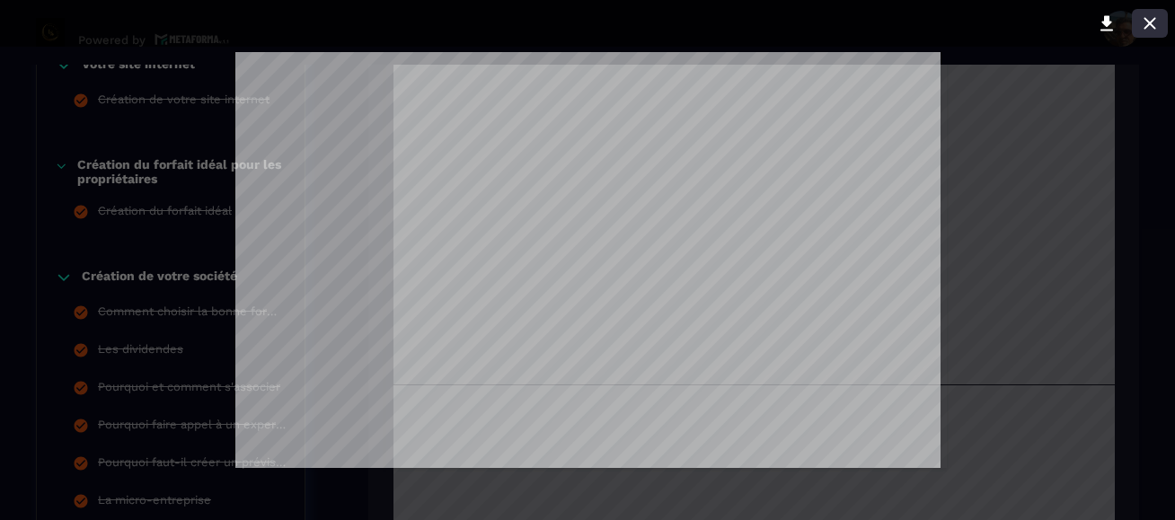
click at [1148, 28] on icon at bounding box center [1150, 24] width 22 height 22
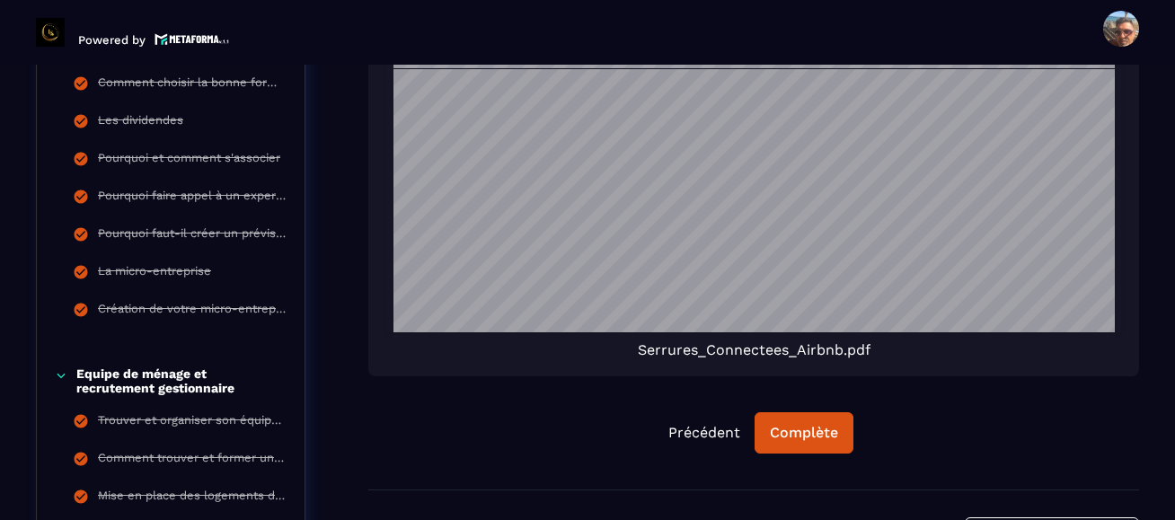
scroll to position [1624, 0]
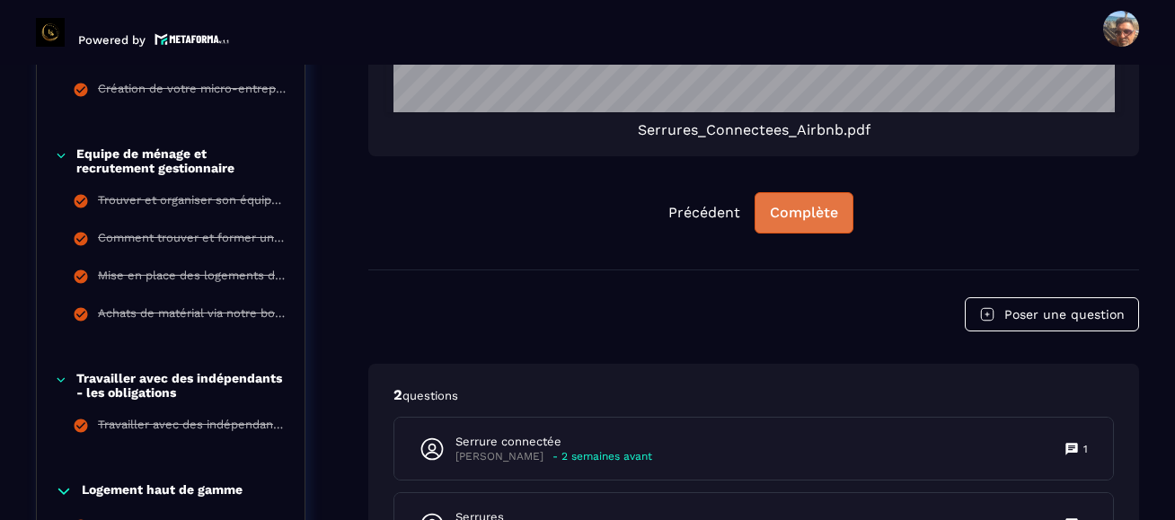
click at [805, 216] on div "Complète" at bounding box center [804, 213] width 68 height 18
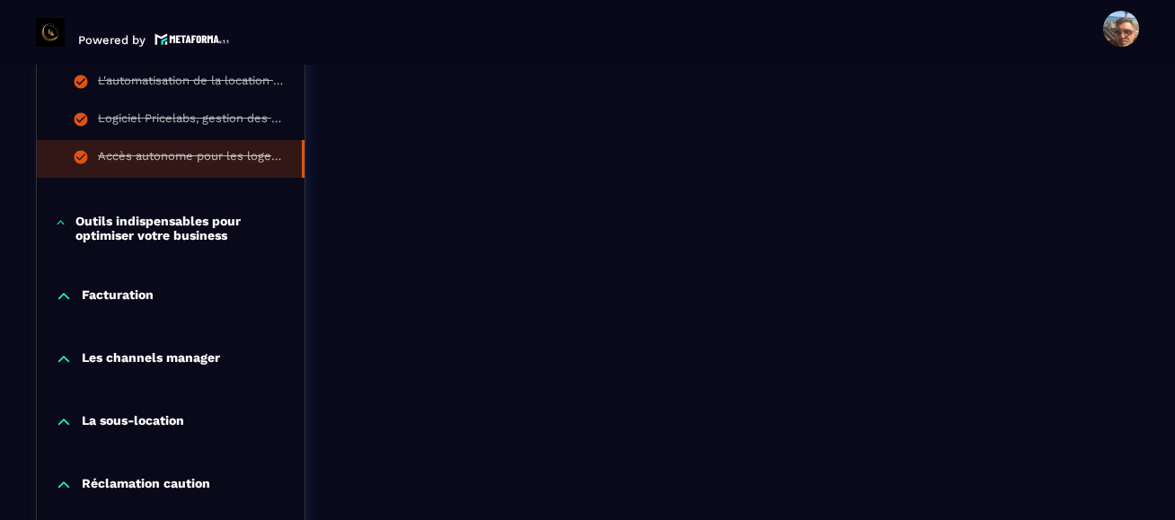
scroll to position [3233, 0]
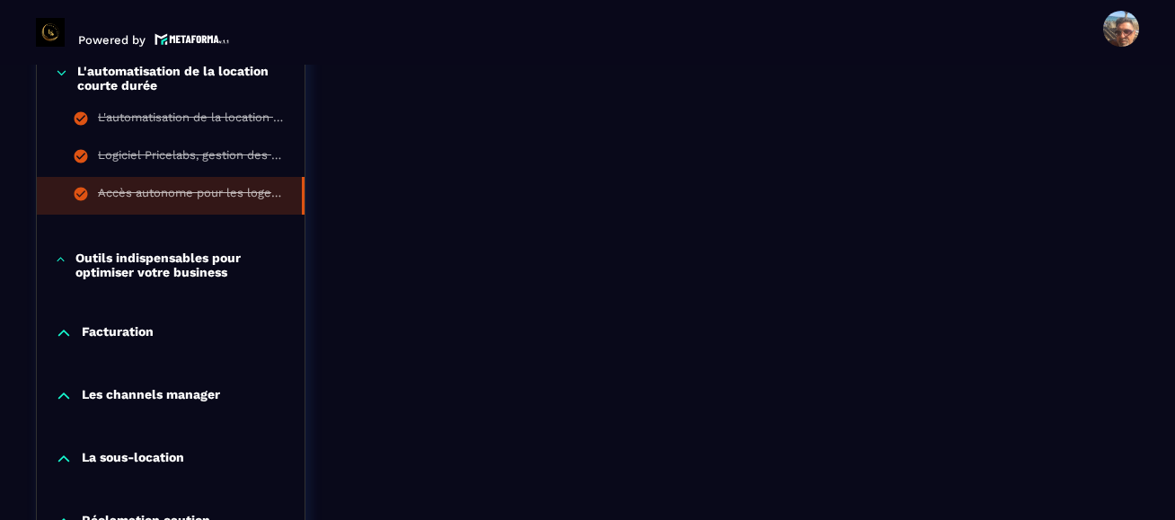
click at [198, 266] on p "Outils indispensables pour optimiser votre business" at bounding box center [180, 265] width 211 height 29
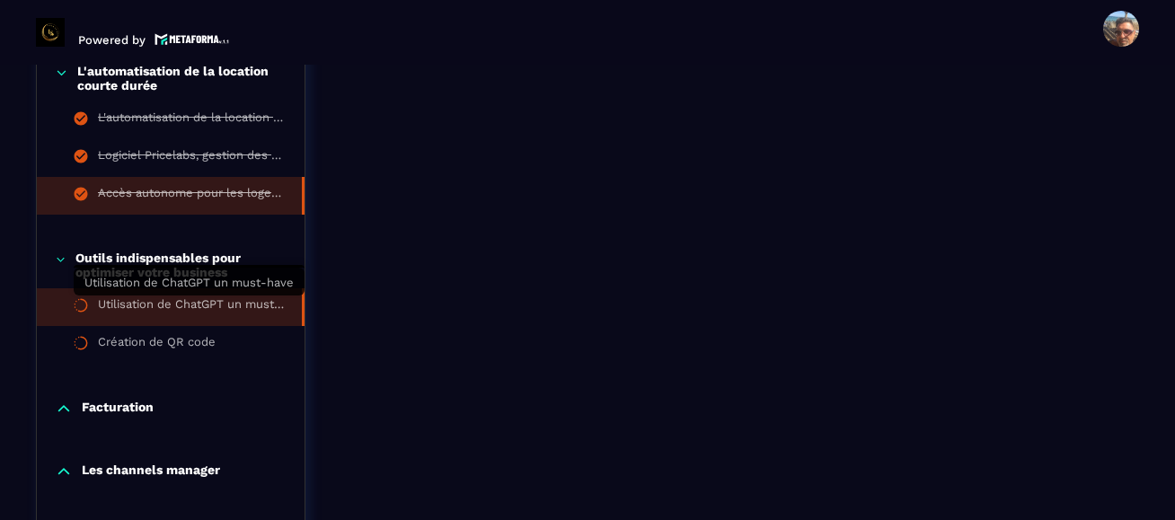
click at [210, 302] on div "Utilisation de ChatGPT un must-have" at bounding box center [191, 307] width 186 height 20
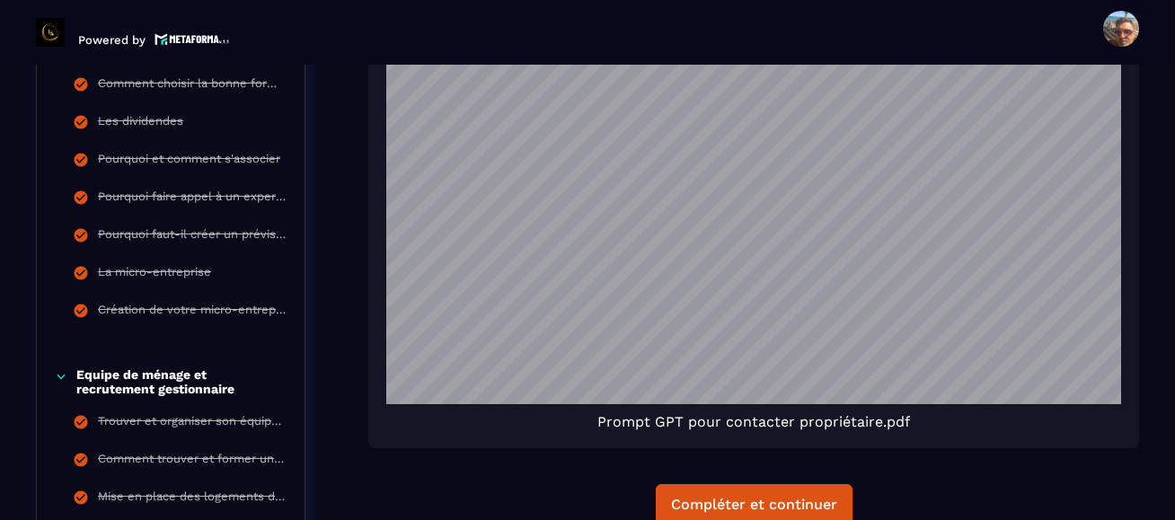
scroll to position [1444, 0]
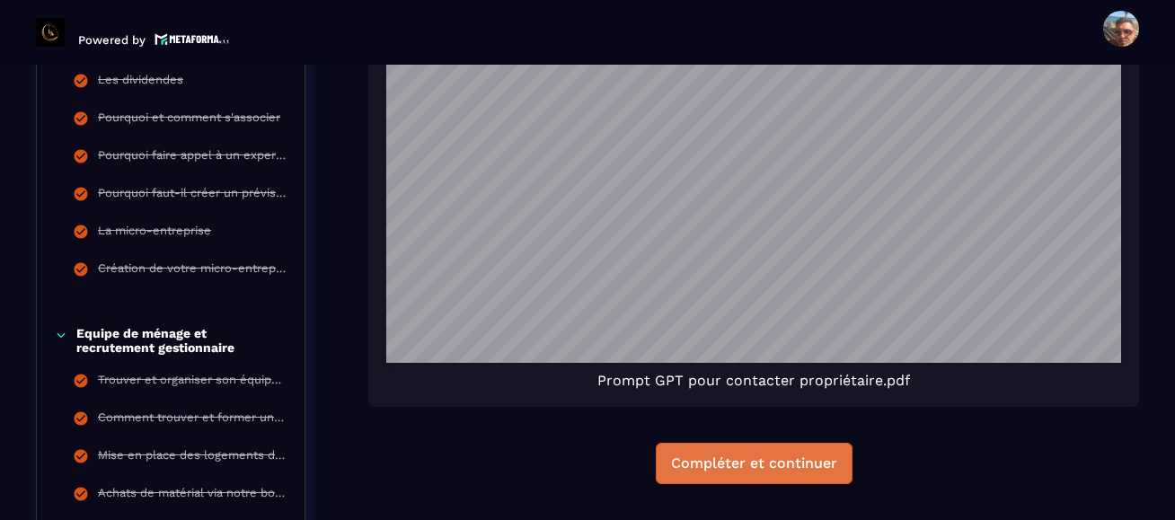
click at [737, 443] on button "Compléter et continuer" at bounding box center [754, 463] width 197 height 41
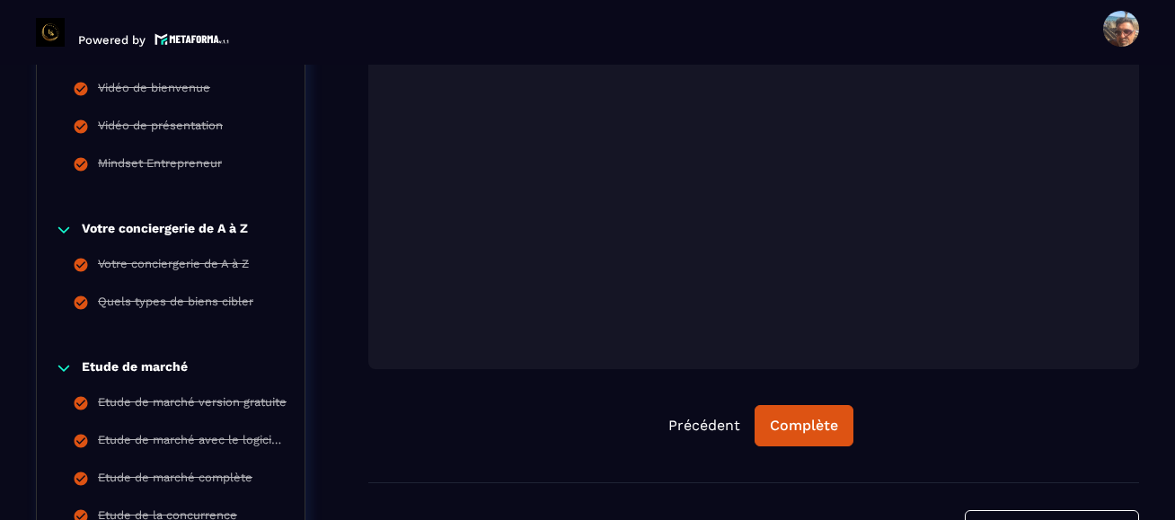
scroll to position [636, 0]
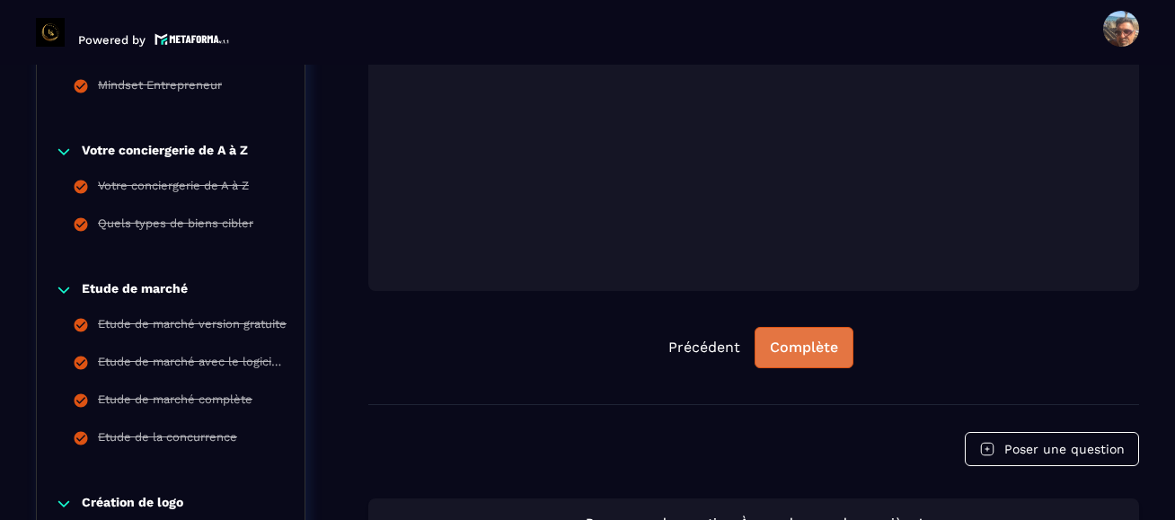
click at [807, 357] on button "Complète" at bounding box center [803, 347] width 99 height 41
click at [807, 353] on div "Continuer" at bounding box center [804, 348] width 70 height 18
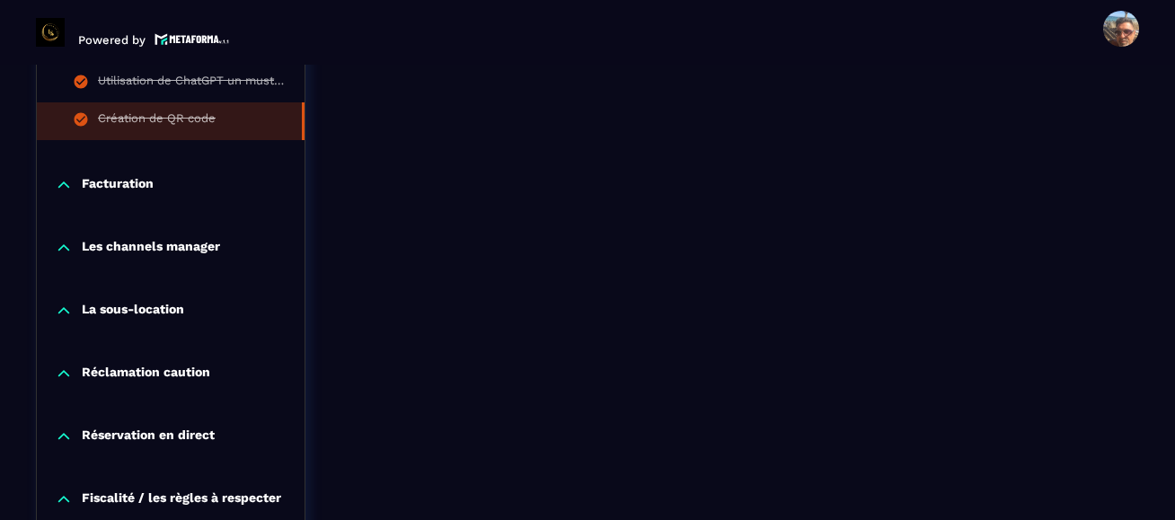
scroll to position [3330, 0]
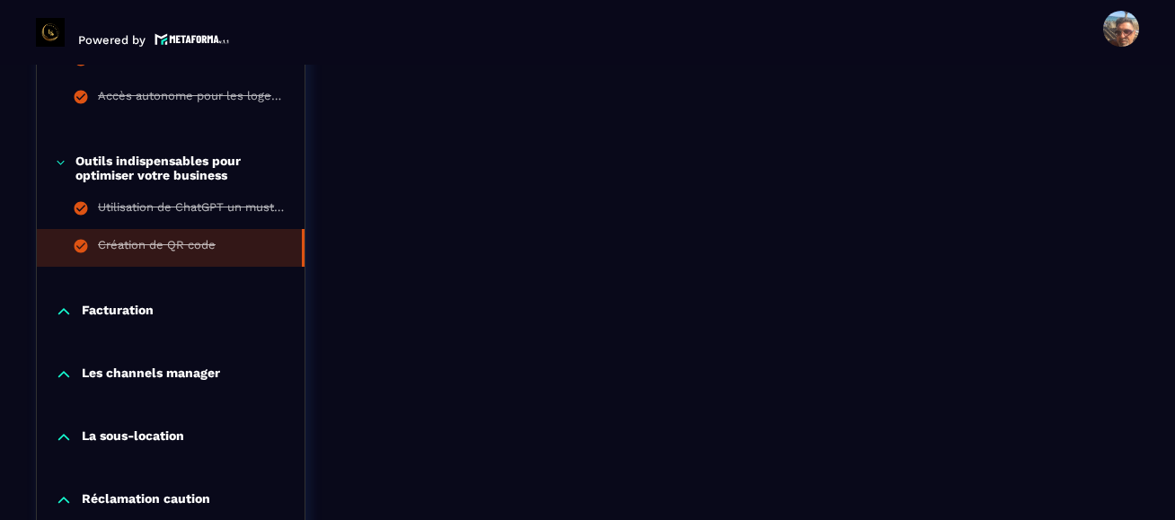
click at [131, 312] on p "Facturation" at bounding box center [118, 312] width 72 height 18
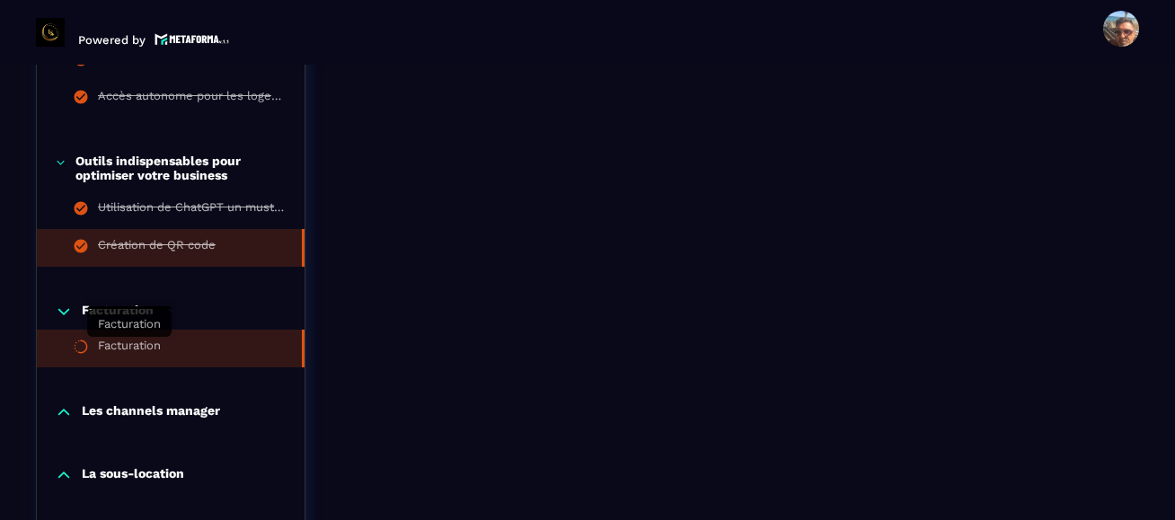
click at [138, 349] on div "Facturation" at bounding box center [129, 349] width 63 height 20
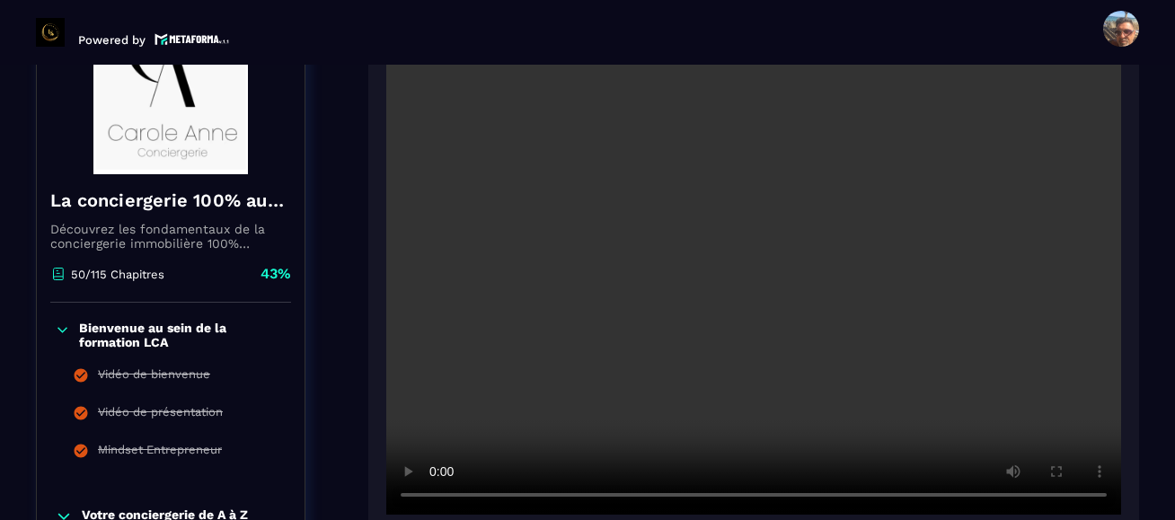
scroll to position [277, 0]
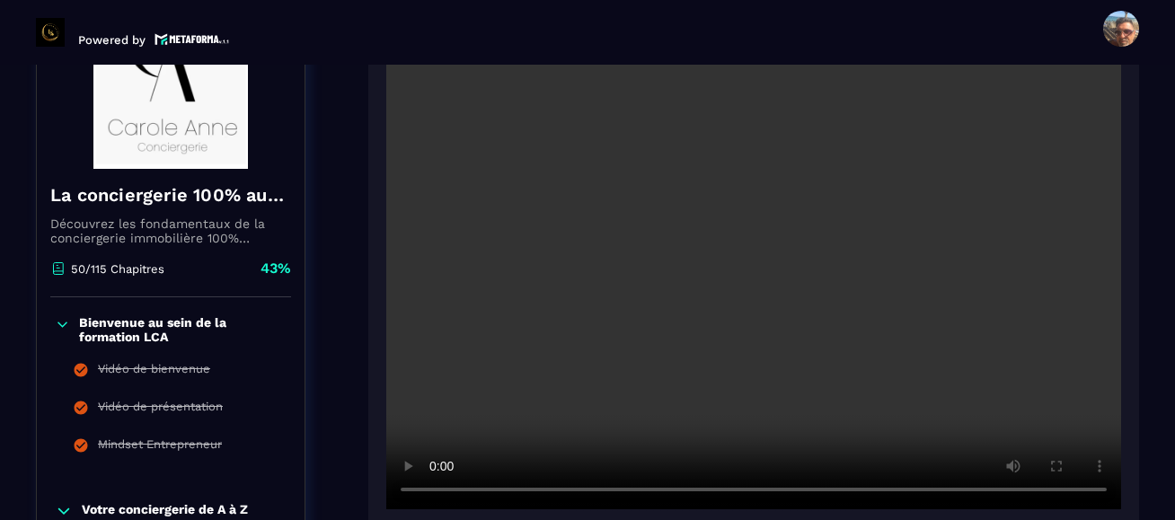
click at [762, 286] on video at bounding box center [753, 264] width 735 height 489
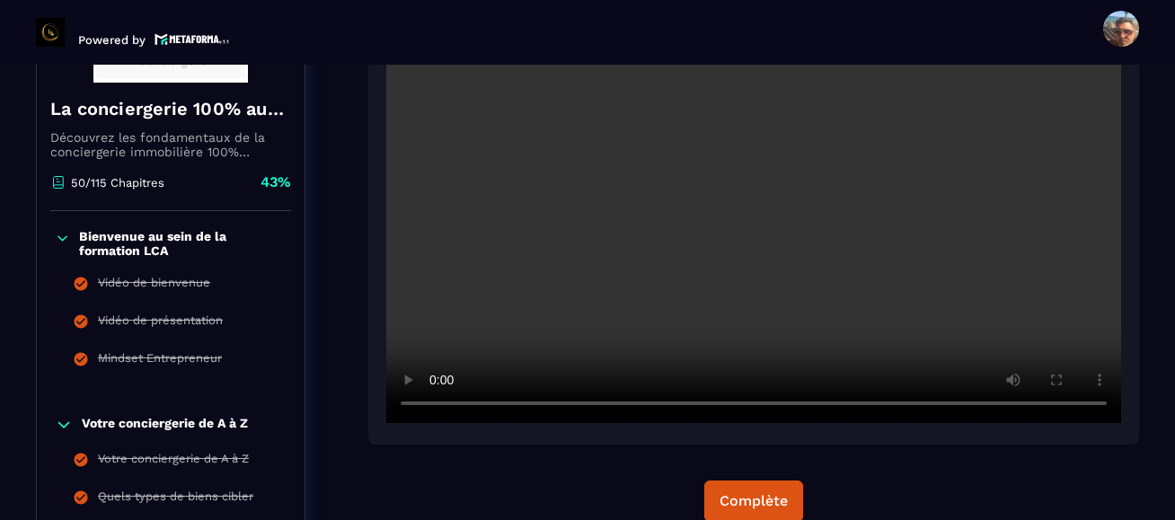
scroll to position [366, 0]
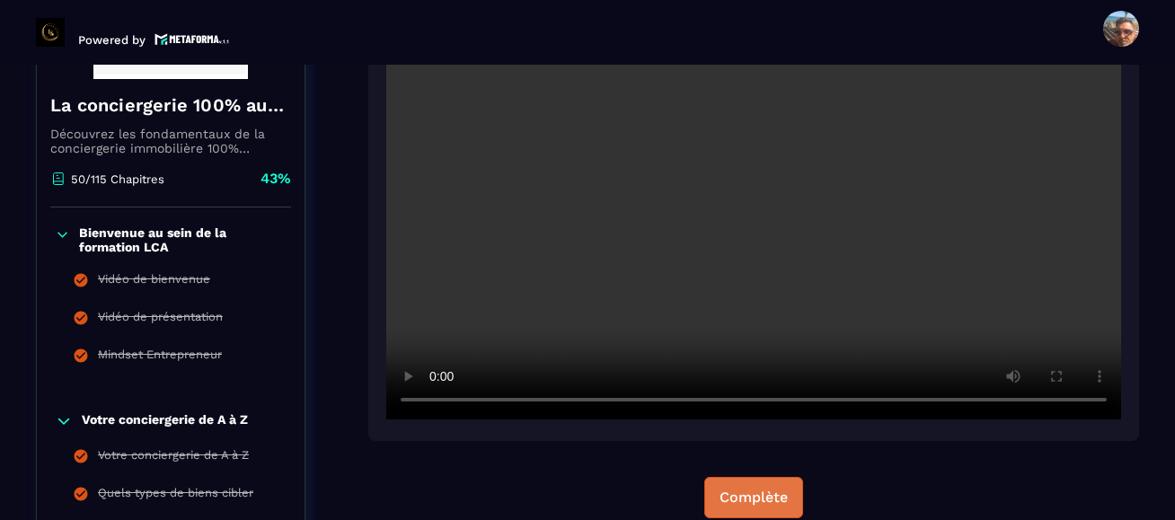
click at [737, 496] on div "Complète" at bounding box center [753, 498] width 68 height 18
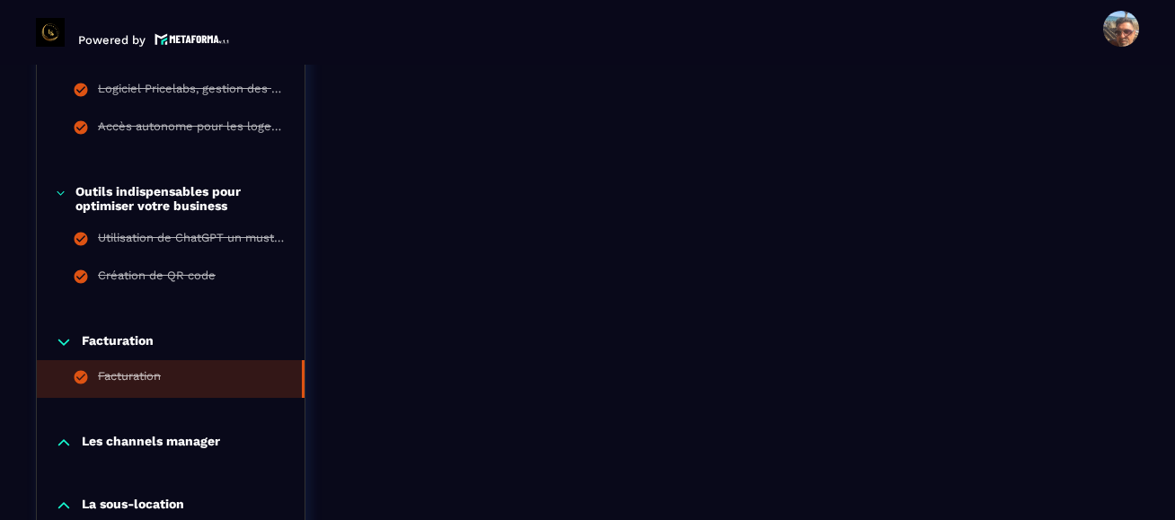
scroll to position [3389, 0]
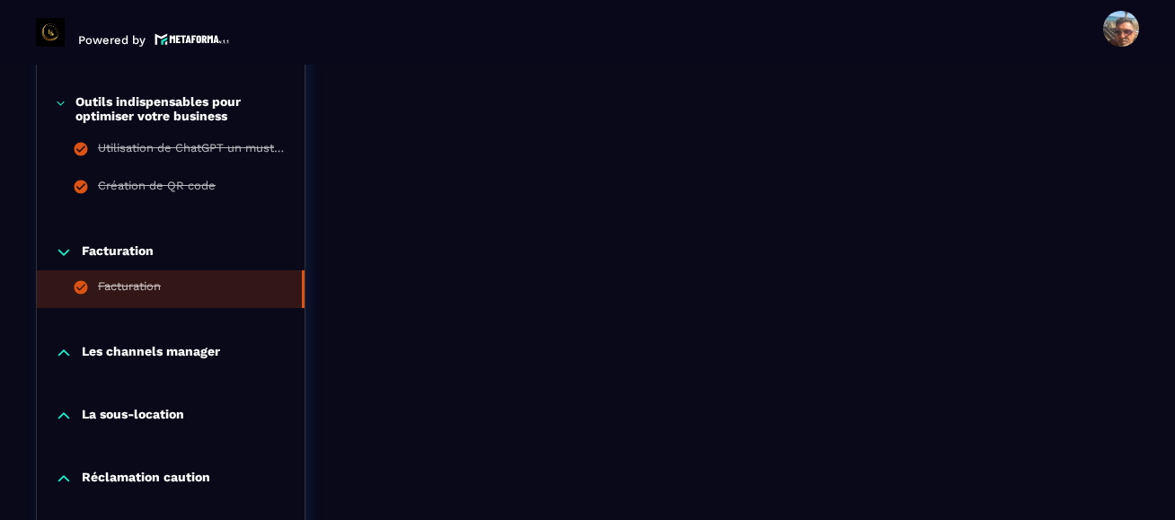
click at [177, 349] on p "Les channels manager" at bounding box center [151, 353] width 138 height 18
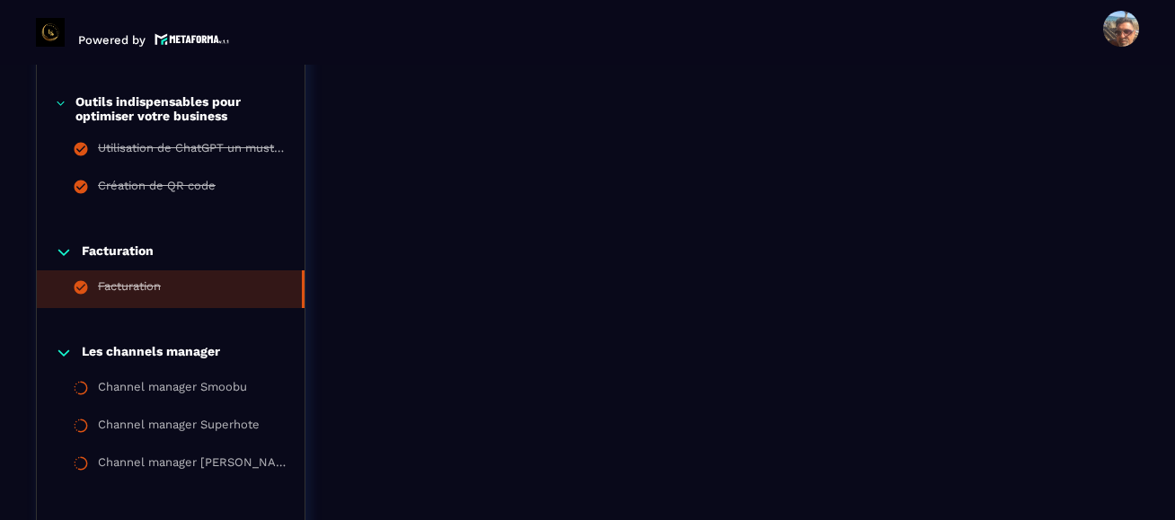
scroll to position [3479, 0]
